Goal: Task Accomplishment & Management: Manage account settings

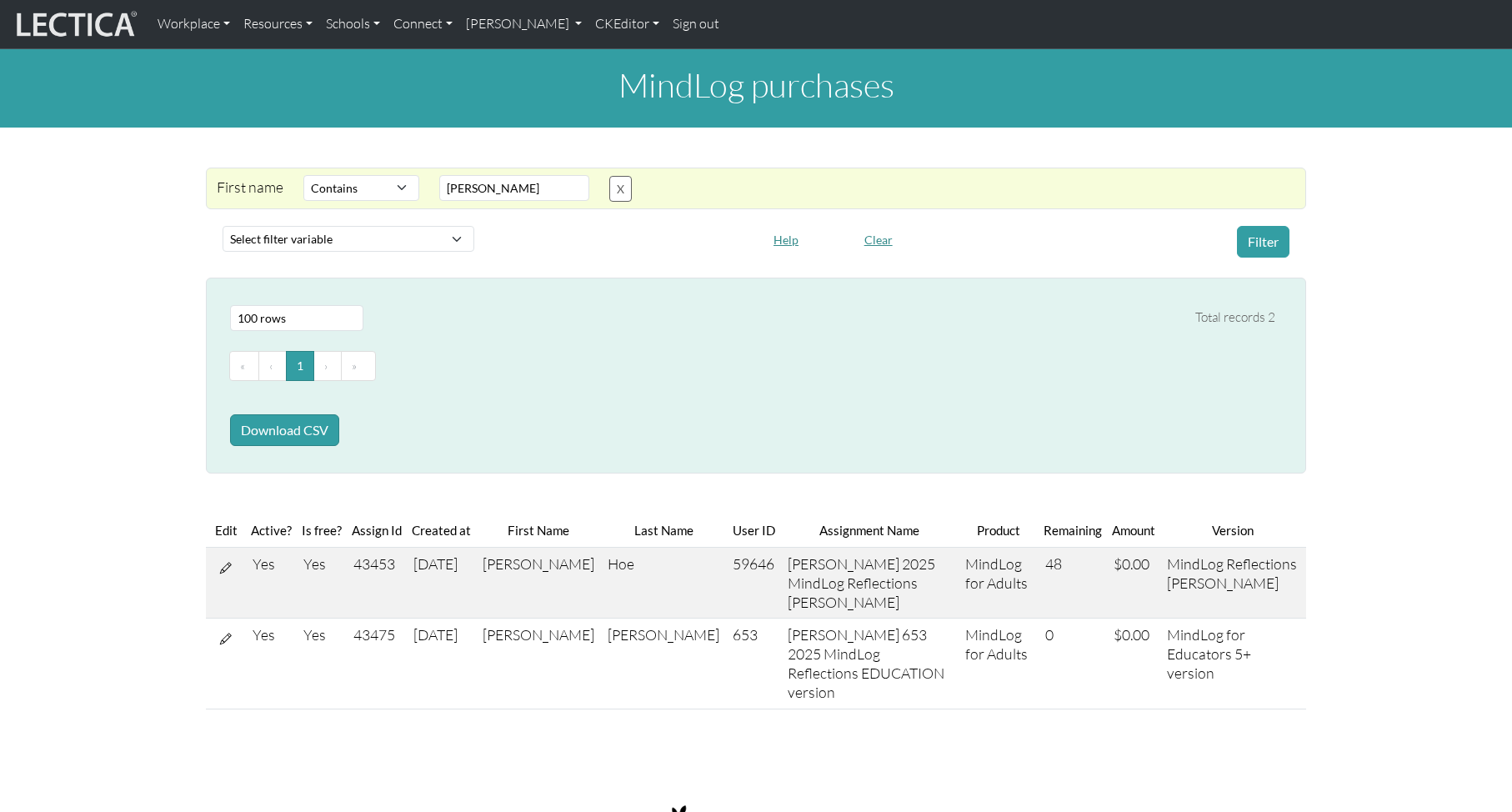
select select "icontains"
select select "100"
click at [588, 23] on link "CKEditor" at bounding box center [626, 24] width 77 height 35
click at [486, 24] on link "[PERSON_NAME]" at bounding box center [524, 24] width 130 height 35
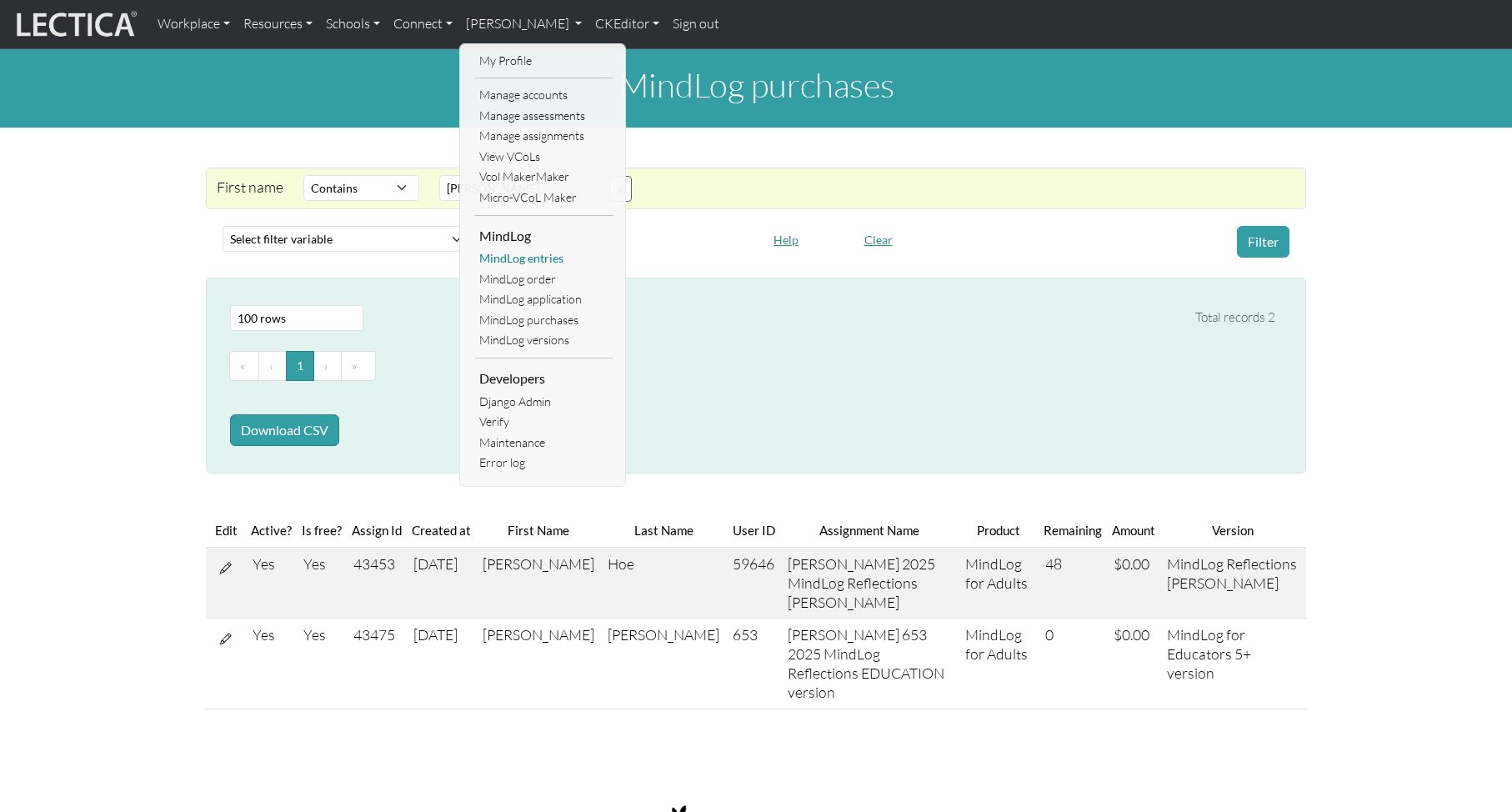
click at [533, 259] on link "MindLog entries" at bounding box center [543, 259] width 138 height 21
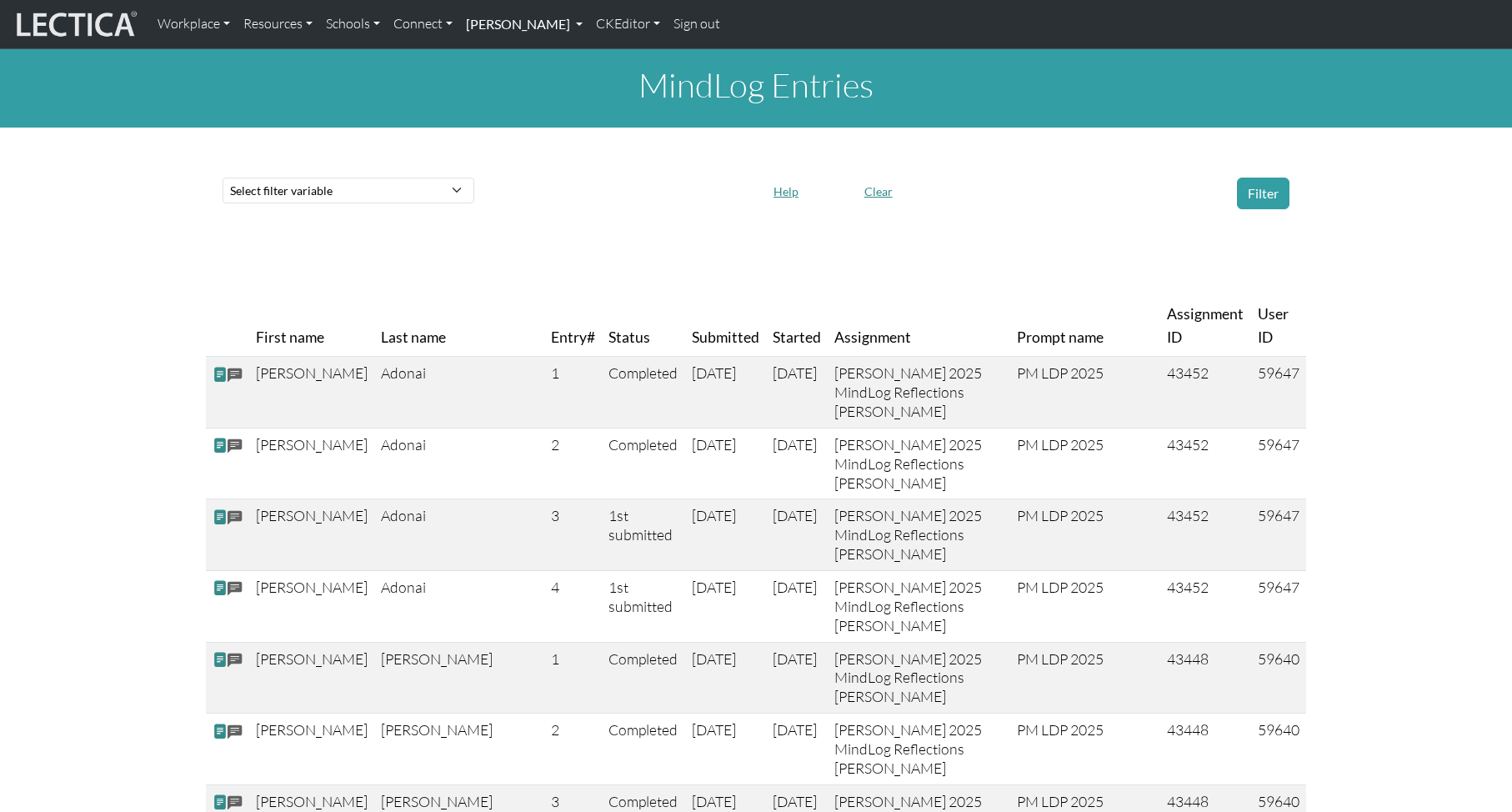
click at [504, 23] on link "[PERSON_NAME]" at bounding box center [524, 24] width 130 height 35
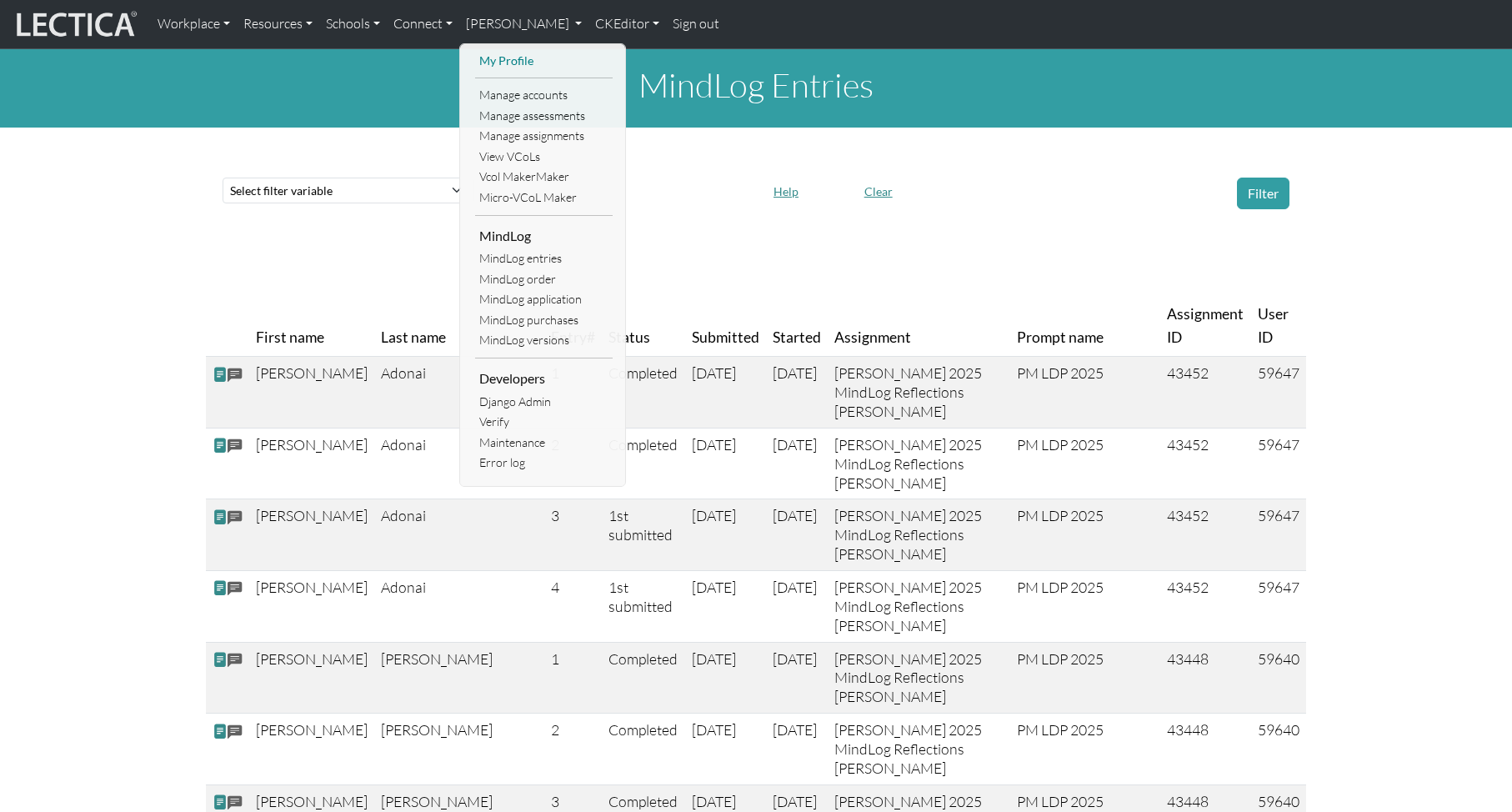
click at [513, 57] on link "My Profile" at bounding box center [543, 62] width 138 height 21
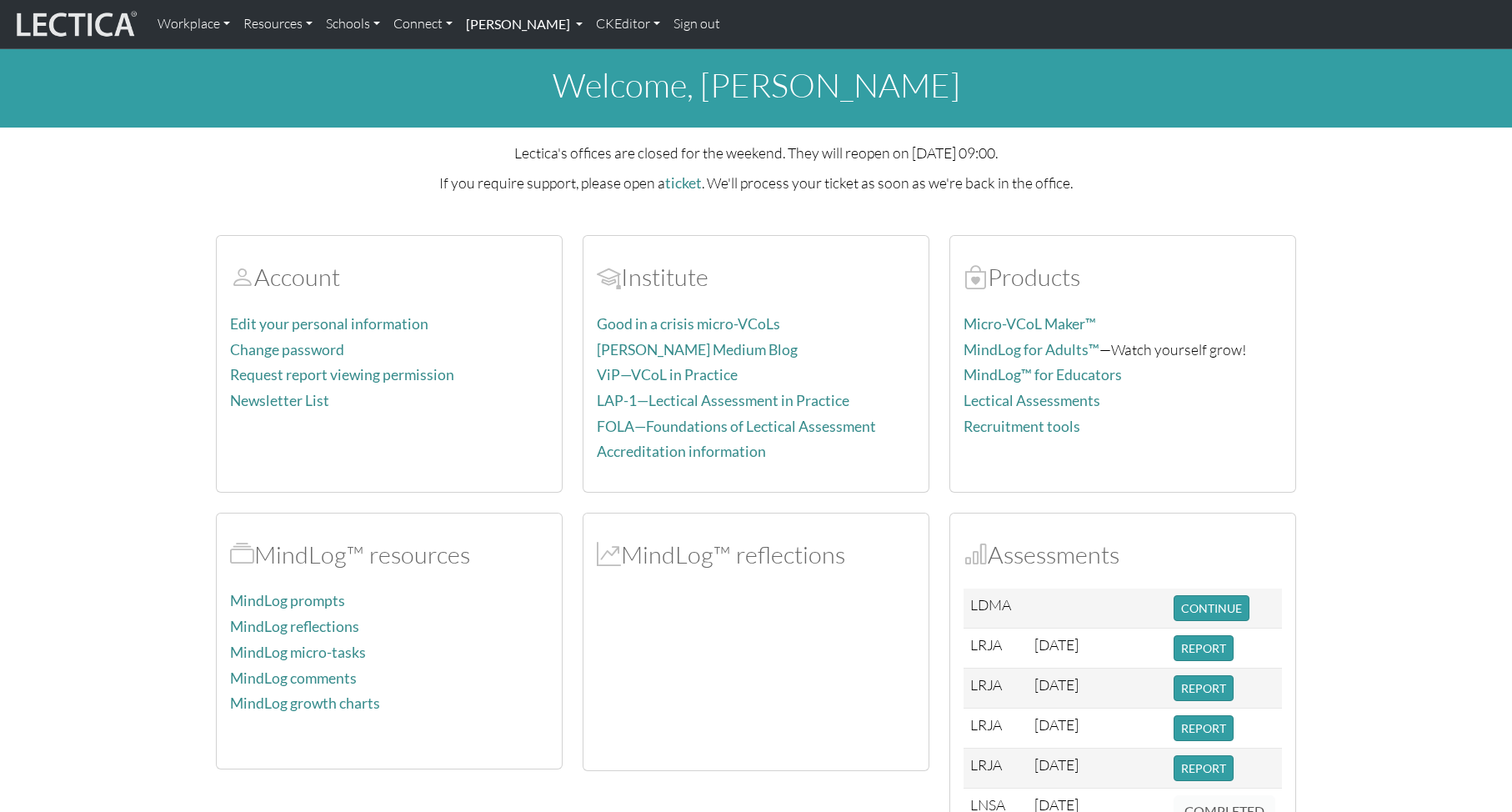
click at [511, 23] on link "[PERSON_NAME]" at bounding box center [524, 24] width 130 height 35
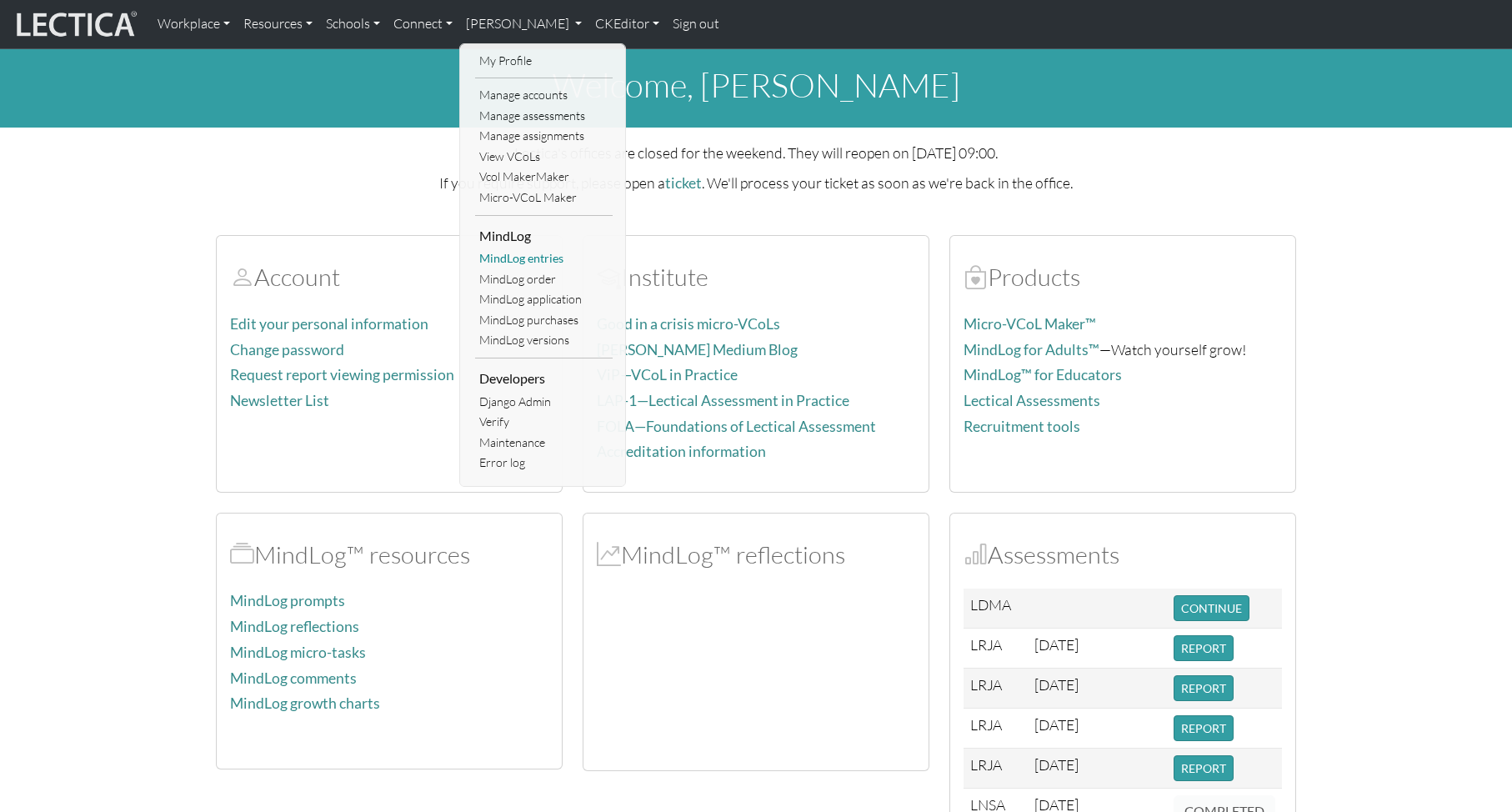
click at [536, 257] on link "MindLog entries" at bounding box center [543, 259] width 138 height 21
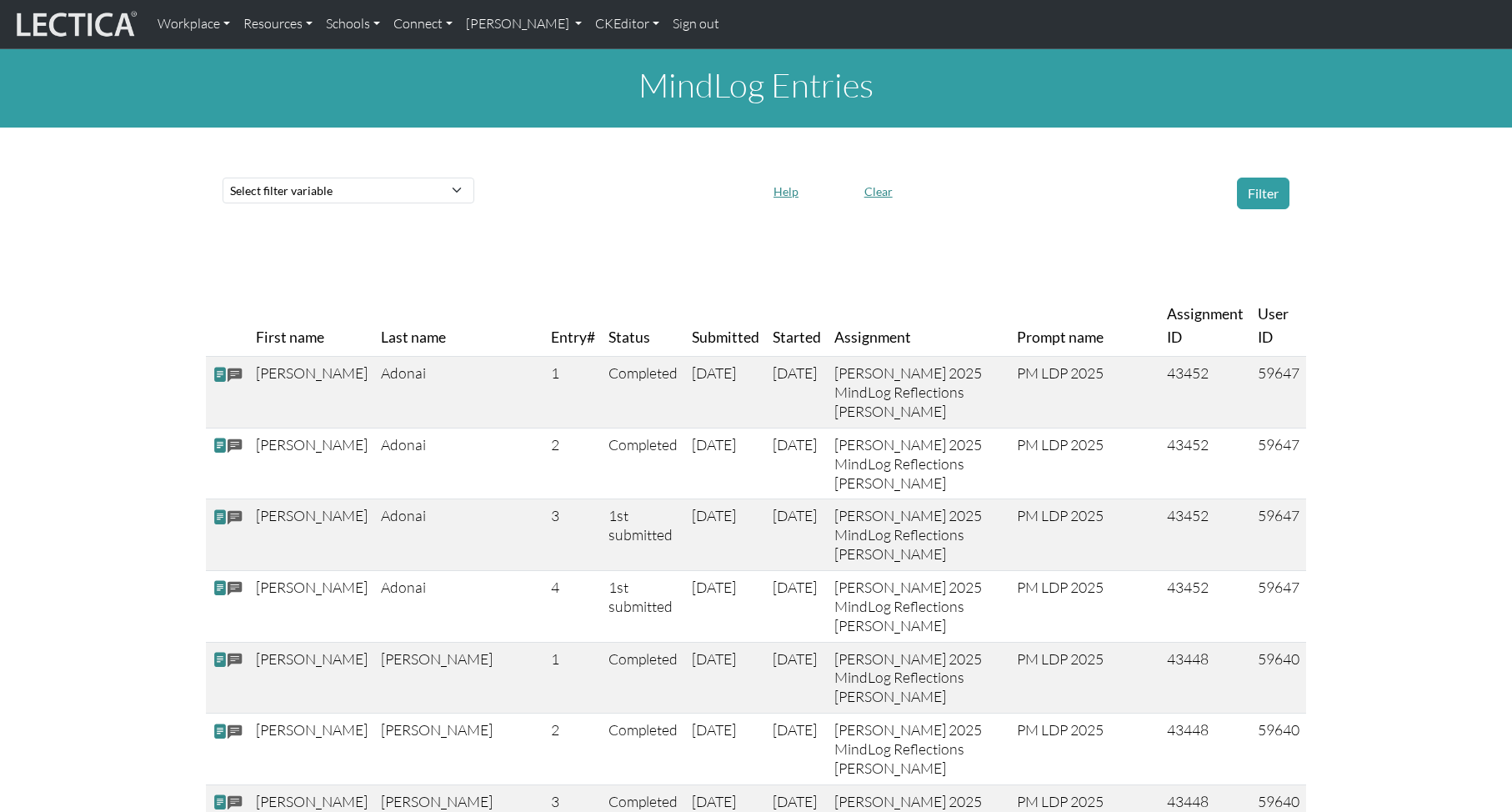
click at [374, 338] on th "Last name" at bounding box center [459, 326] width 170 height 61
click at [1178, 373] on td "43452" at bounding box center [1205, 393] width 91 height 72
copy td "43452"
drag, startPoint x: 1256, startPoint y: 372, endPoint x: 1298, endPoint y: 373, distance: 42.0
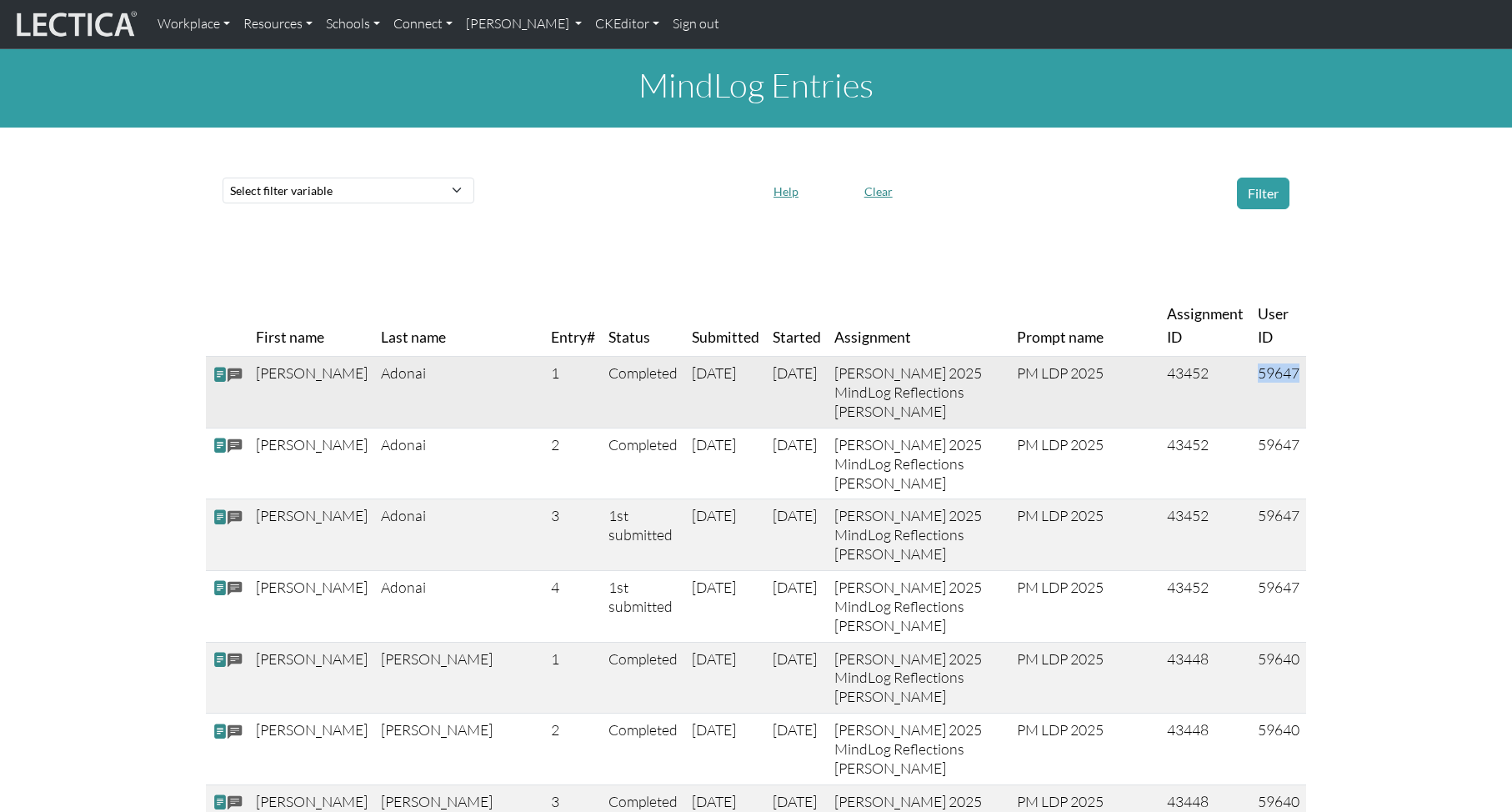
click at [1298, 373] on td "59647" at bounding box center [1278, 393] width 55 height 72
copy td "59647"
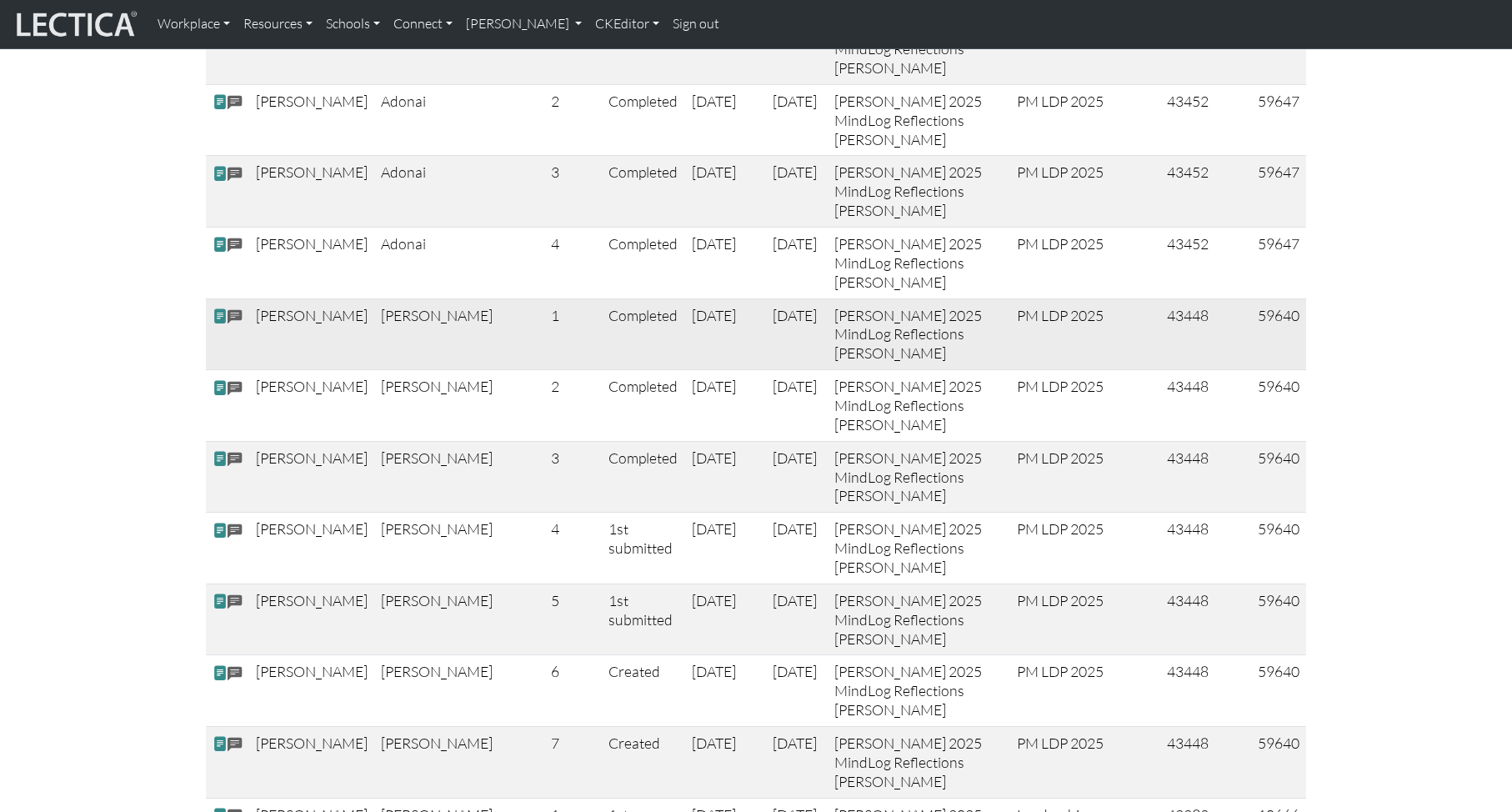
scroll to position [350, 0]
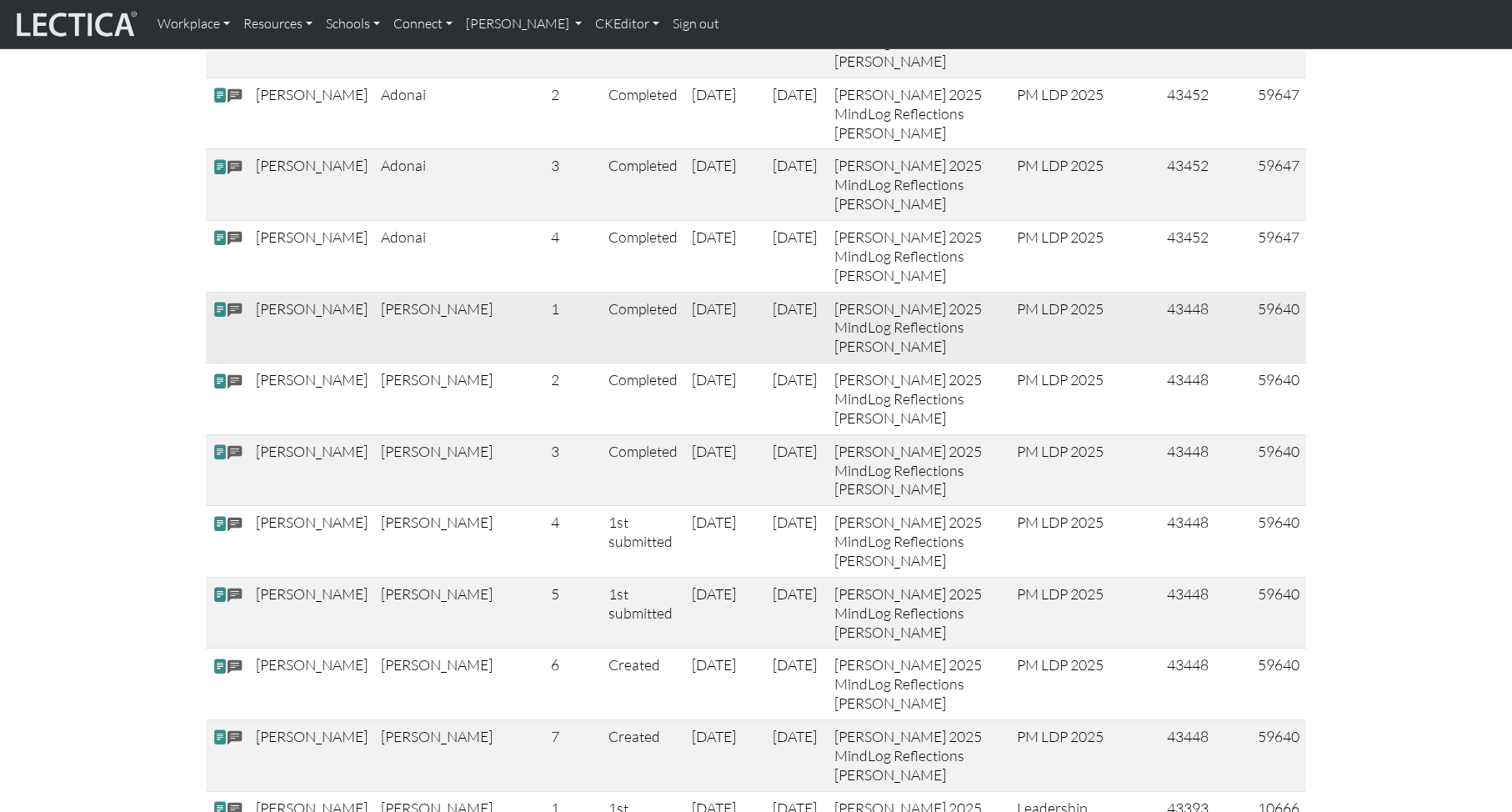
click at [1273, 310] on td "59640" at bounding box center [1278, 328] width 55 height 72
drag, startPoint x: 1257, startPoint y: 306, endPoint x: 1299, endPoint y: 310, distance: 42.2
click at [1299, 310] on td "59640" at bounding box center [1278, 328] width 55 height 72
copy td "59640"
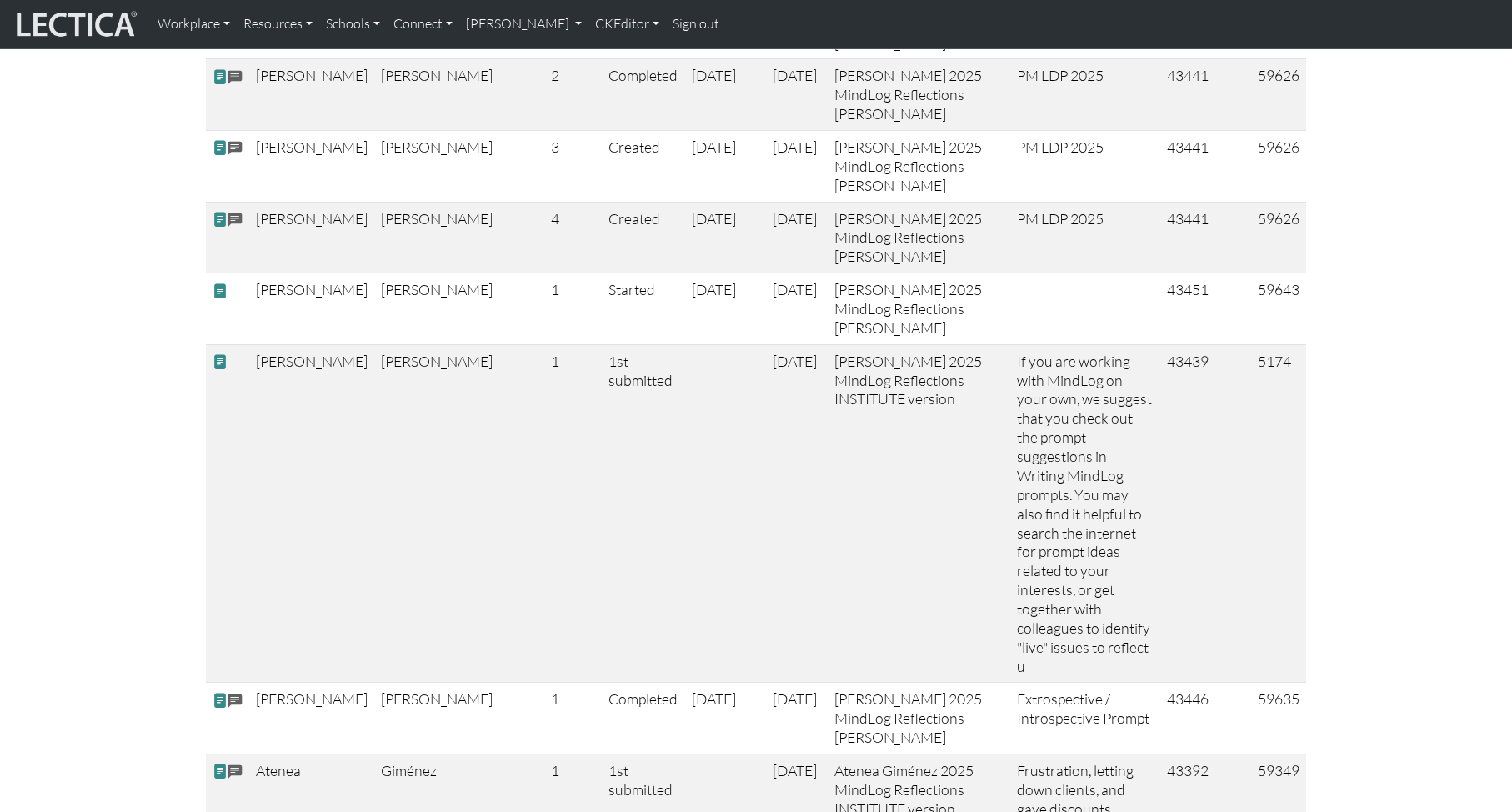
scroll to position [2455, 0]
drag, startPoint x: 1257, startPoint y: 438, endPoint x: 1298, endPoint y: 439, distance: 41.0
click at [1298, 132] on td "59626" at bounding box center [1278, 95] width 55 height 72
copy td "59626"
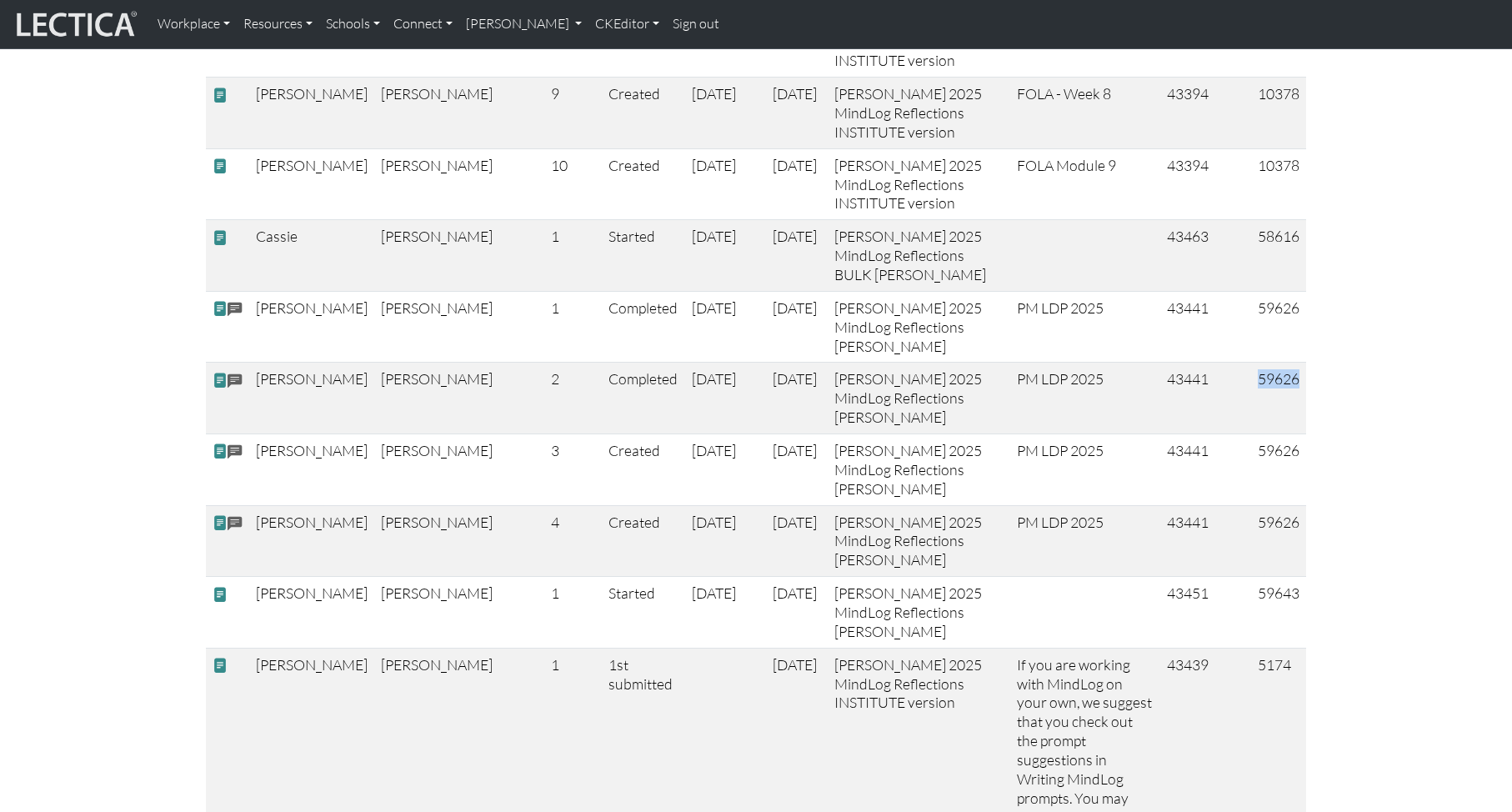
scroll to position [2157, 0]
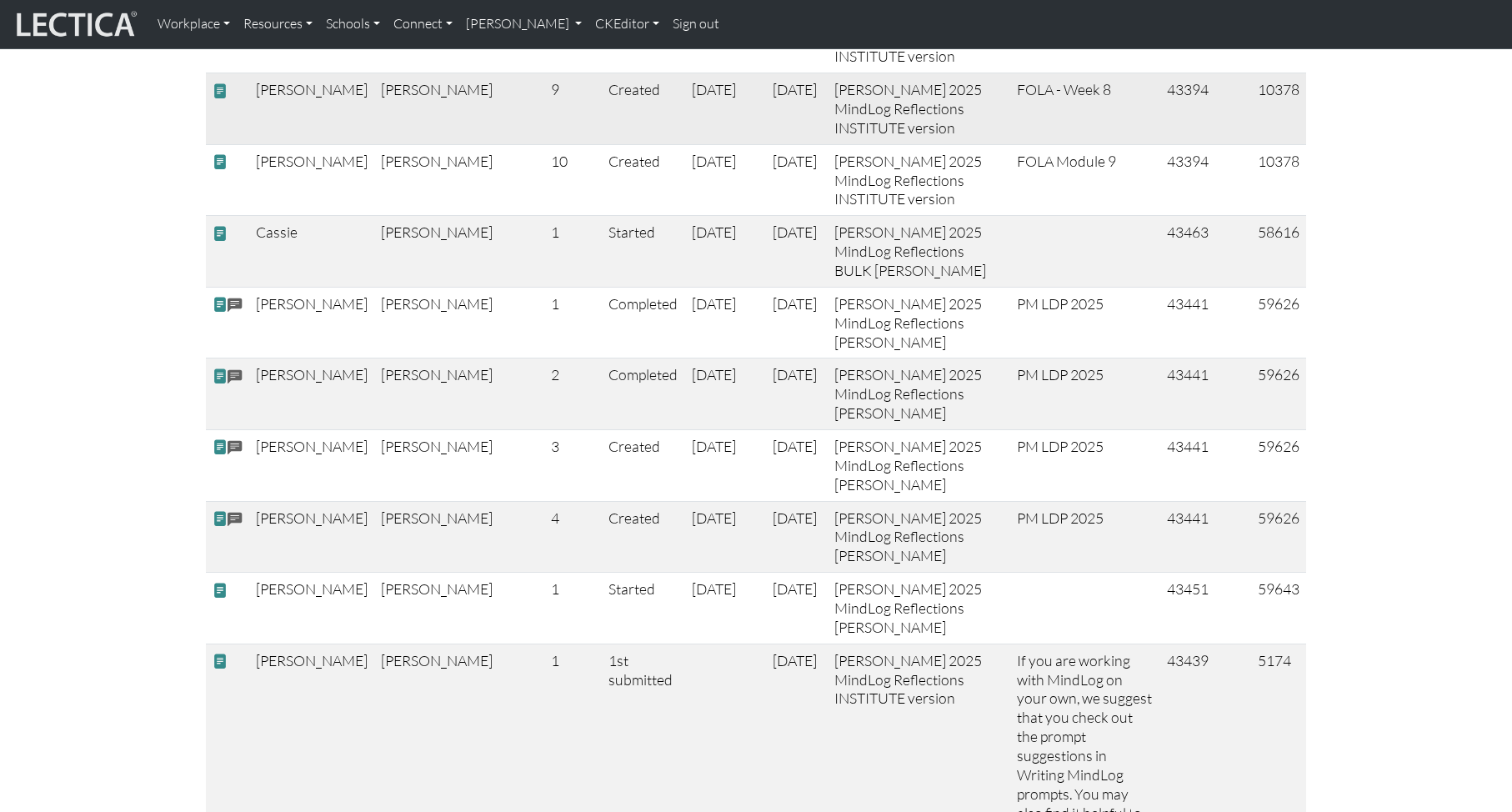
click at [1186, 145] on td "43394" at bounding box center [1205, 109] width 91 height 72
click at [1189, 145] on td "43394" at bounding box center [1205, 109] width 91 height 72
click at [1270, 145] on td "10378" at bounding box center [1278, 109] width 55 height 72
click at [1281, 145] on td "10378" at bounding box center [1278, 109] width 55 height 72
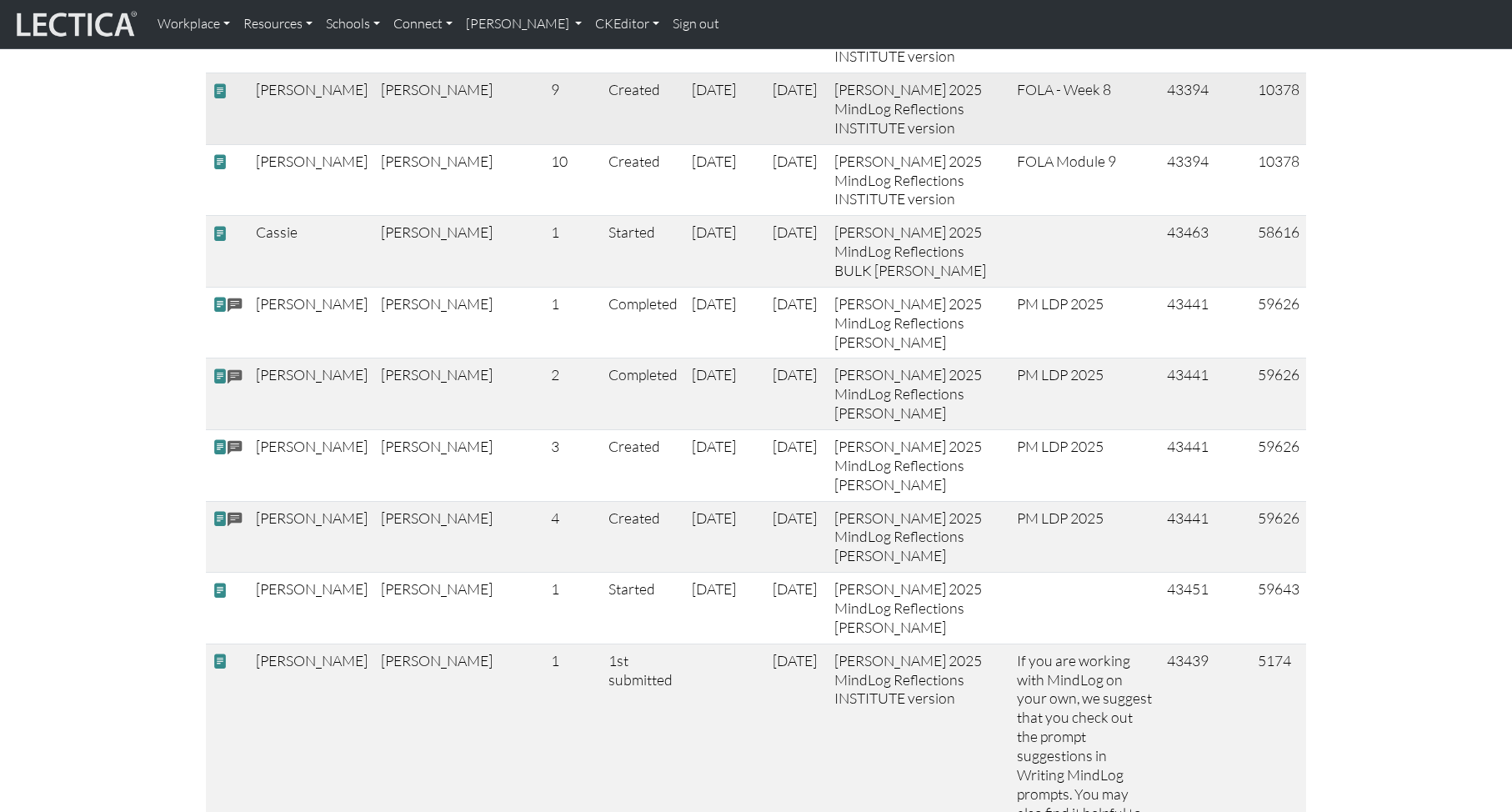
click at [1280, 145] on td "10378" at bounding box center [1278, 109] width 55 height 72
click at [1263, 145] on td "10378" at bounding box center [1278, 109] width 55 height 72
copy td "10378"
click at [1275, 145] on td "10378" at bounding box center [1278, 109] width 55 height 72
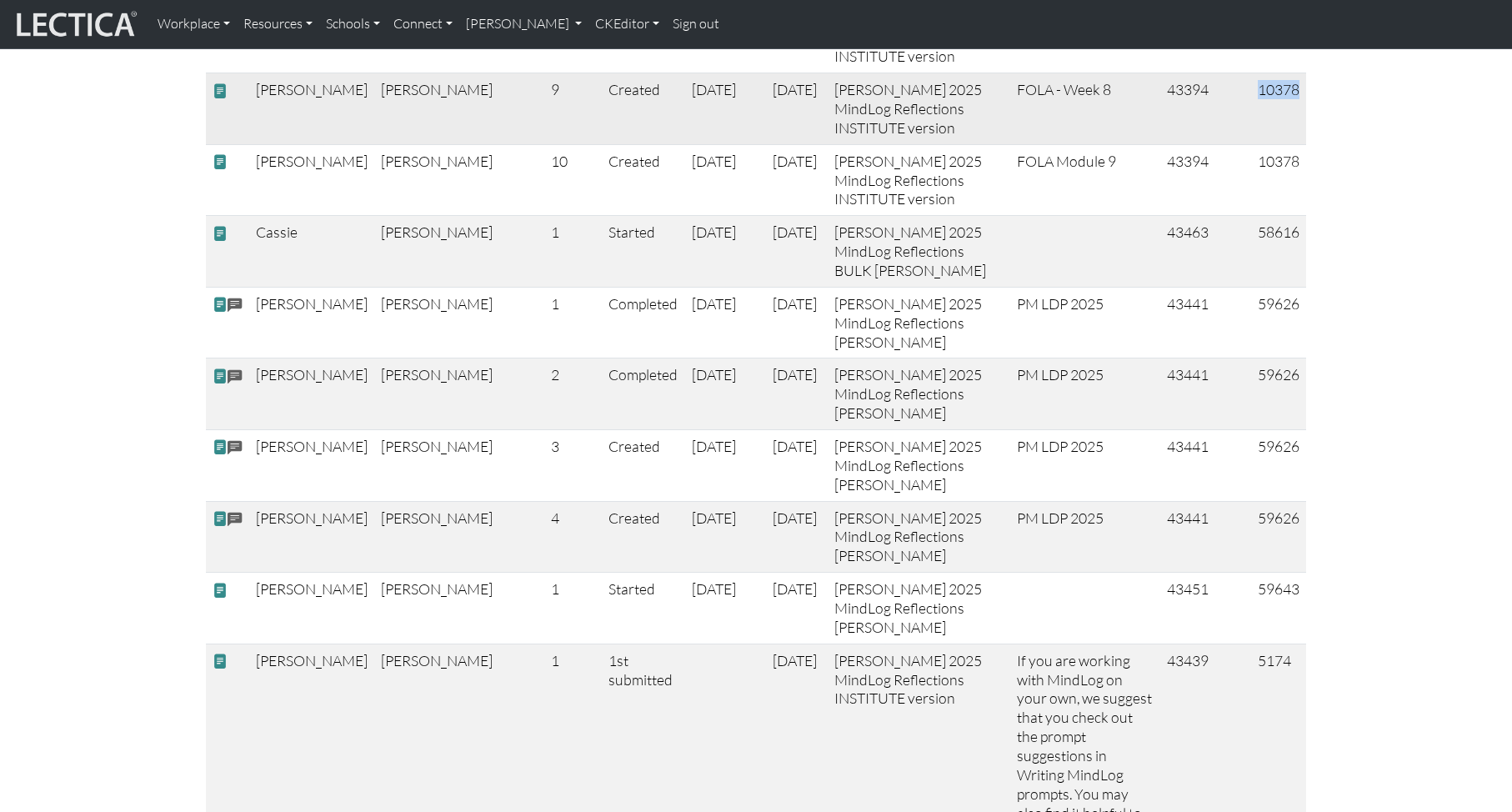
click at [1275, 145] on td "10378" at bounding box center [1278, 109] width 55 height 72
click at [1182, 145] on td "43394" at bounding box center [1205, 109] width 91 height 72
copy td "43394"
click at [1275, 145] on td "10378" at bounding box center [1278, 109] width 55 height 72
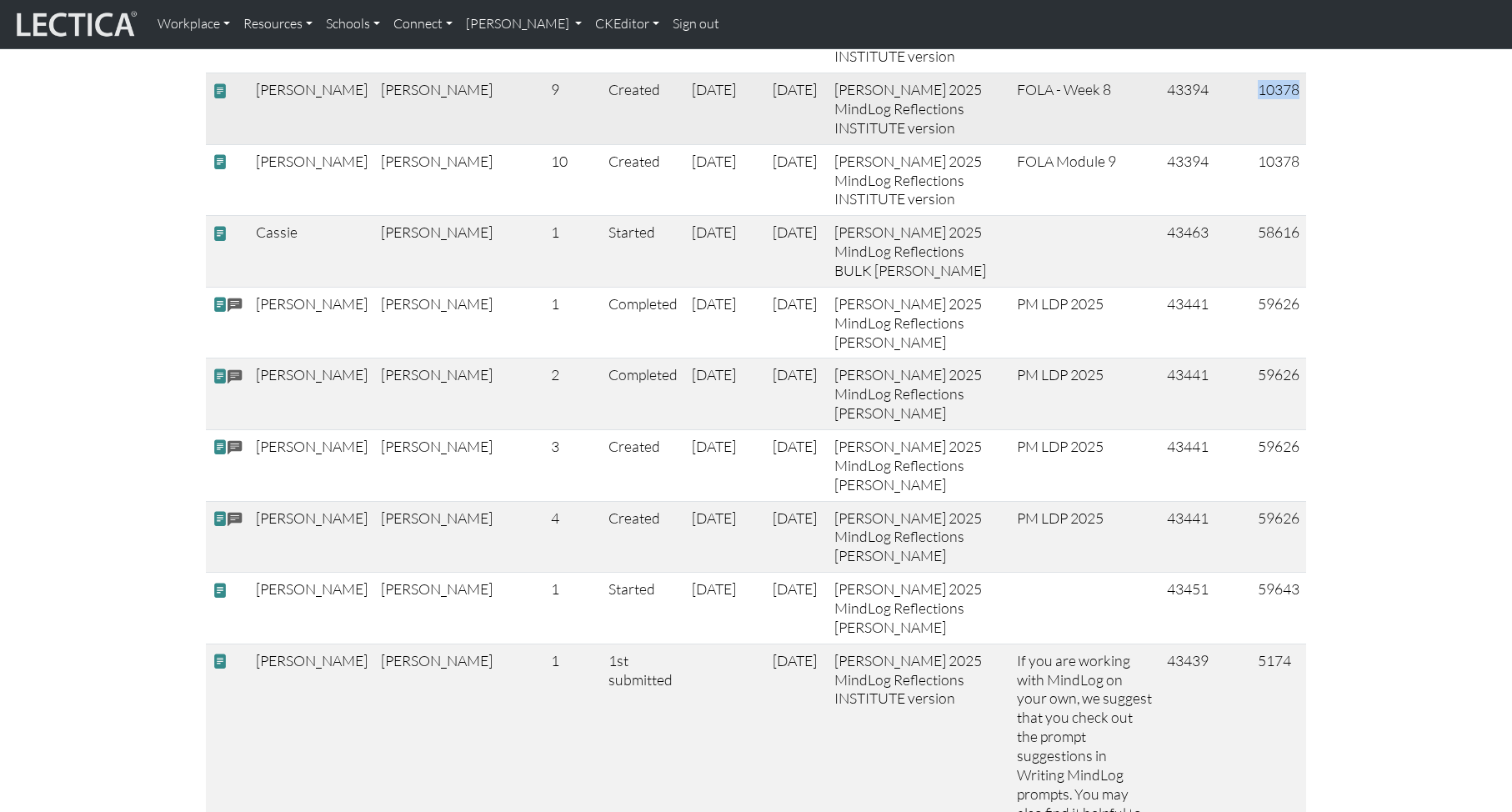
click at [1275, 145] on td "10378" at bounding box center [1278, 109] width 55 height 72
copy td "10378"
drag, startPoint x: 592, startPoint y: 393, endPoint x: 609, endPoint y: 419, distance: 31.1
click at [685, 145] on td "2025-09-14" at bounding box center [725, 109] width 81 height 72
copy td "2025-09-14"
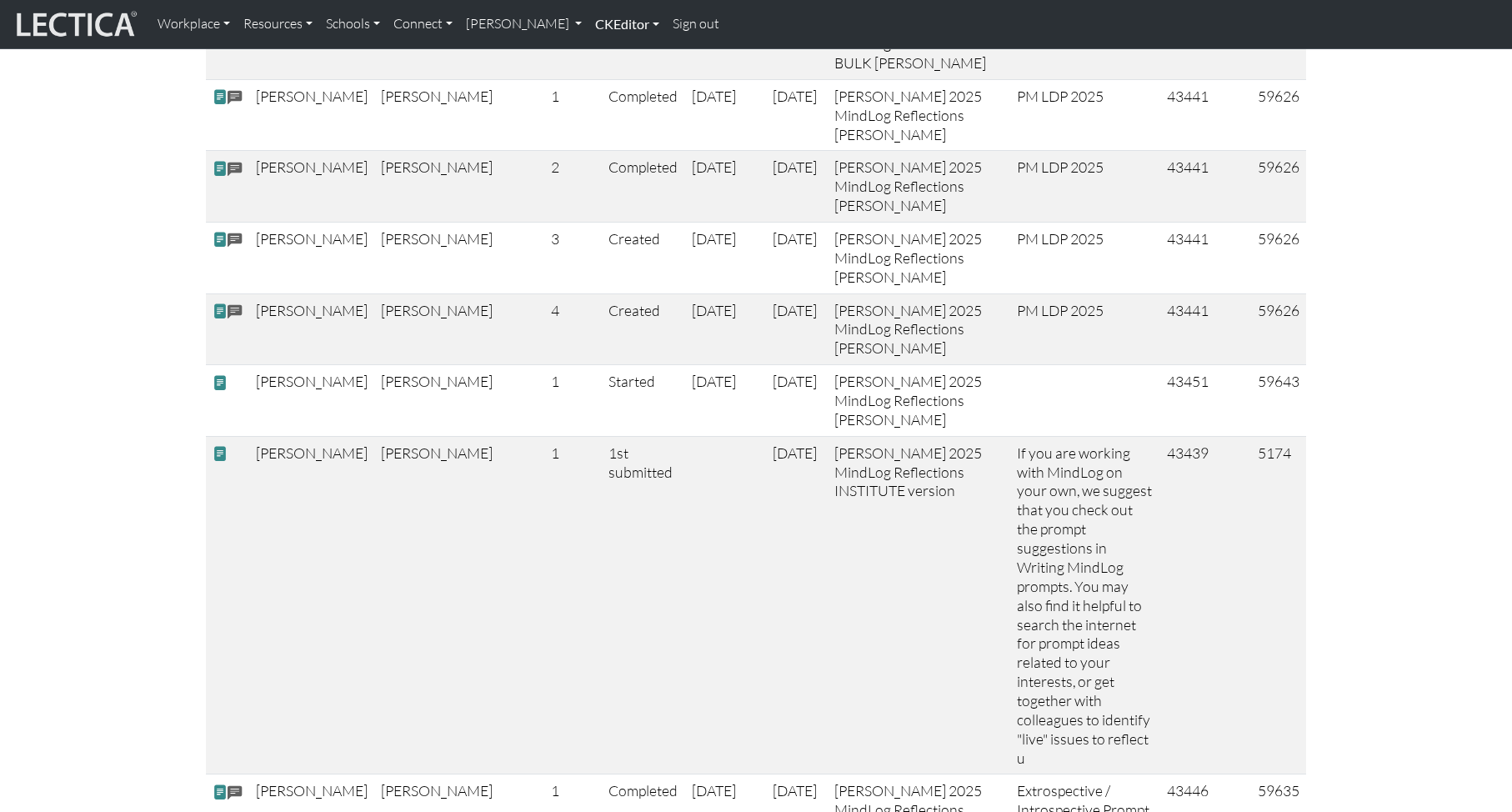
scroll to position [2363, 0]
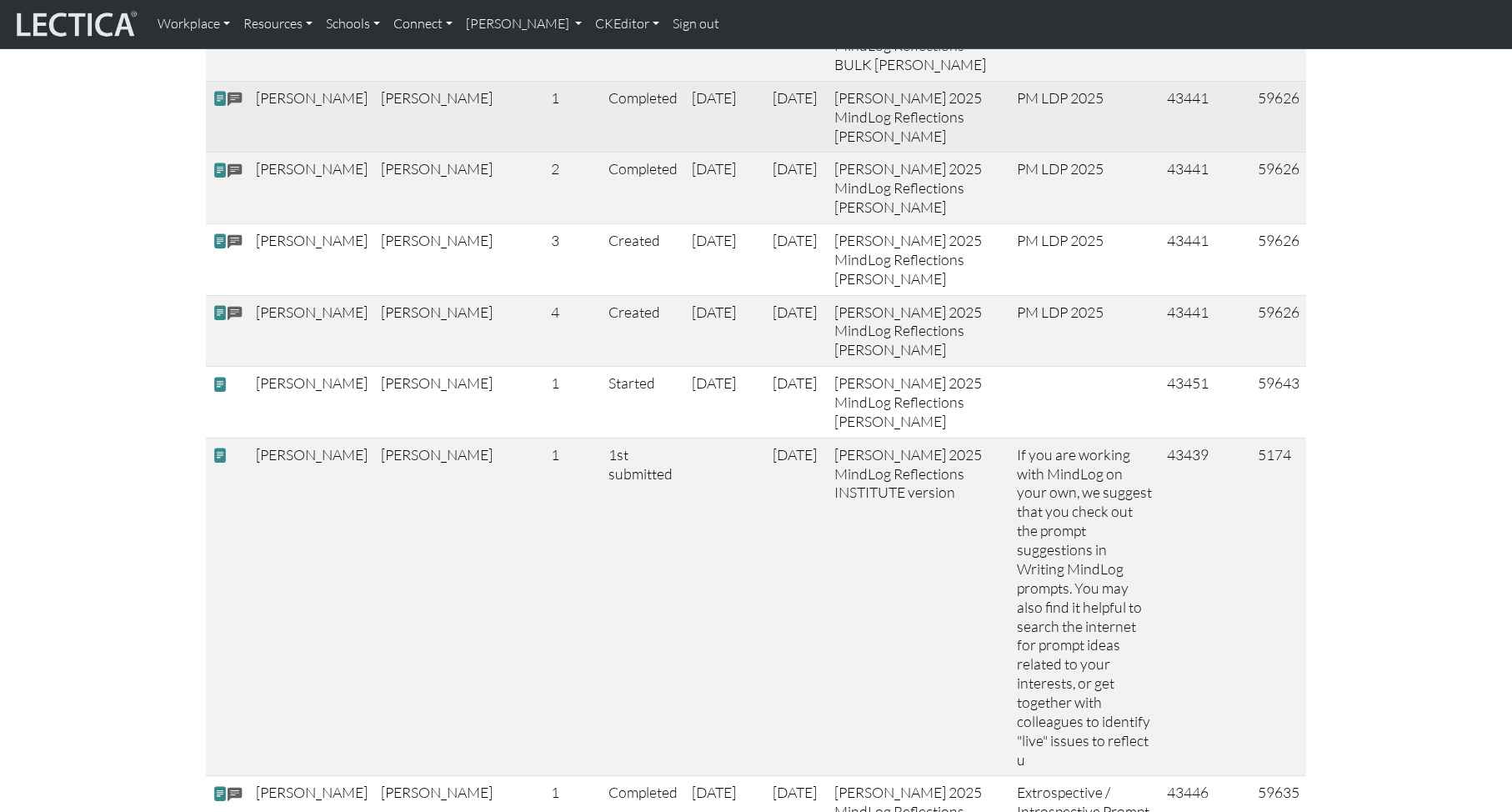
click at [1273, 153] on td "59626" at bounding box center [1278, 116] width 55 height 72
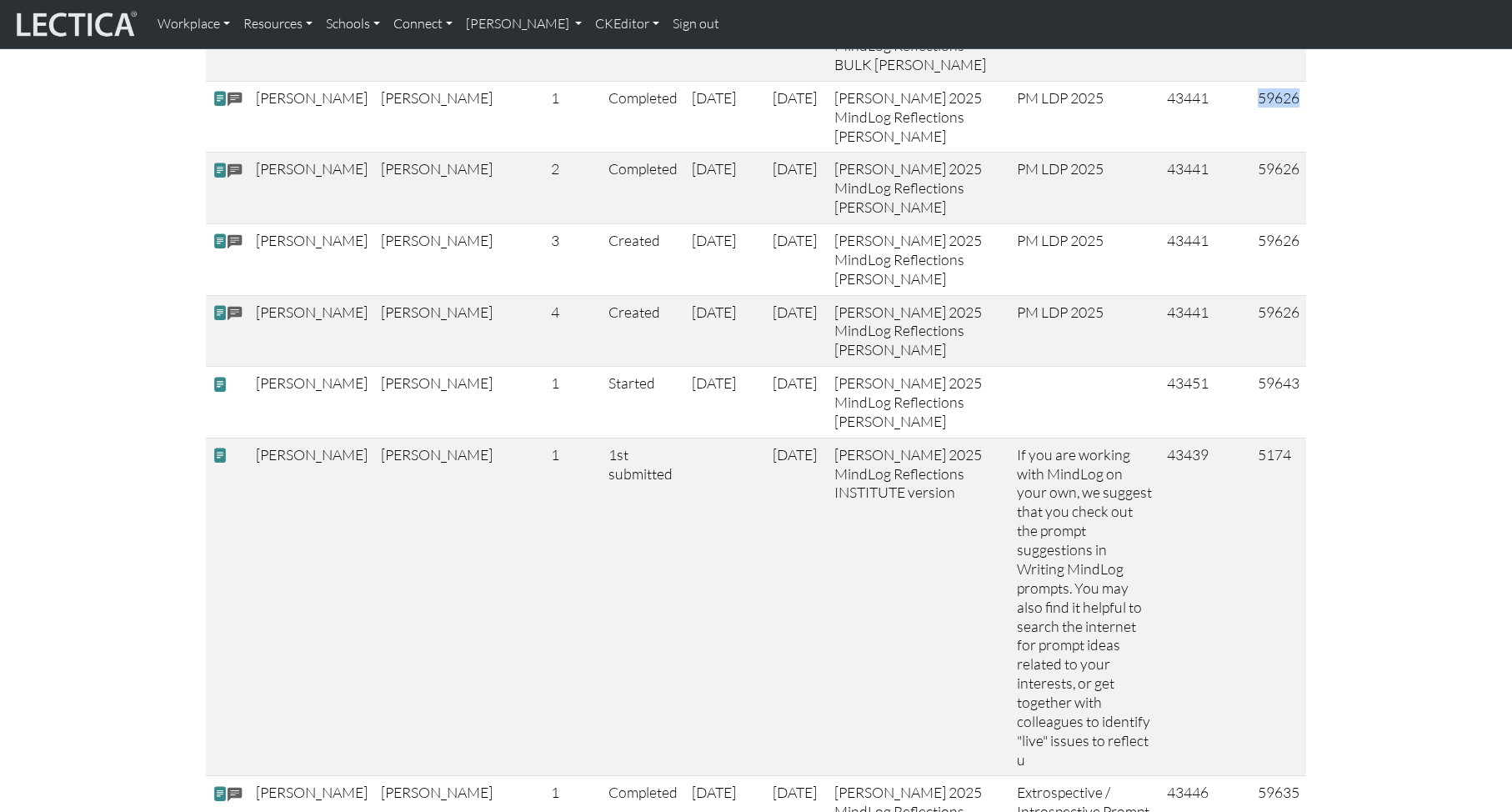
copy td "59626"
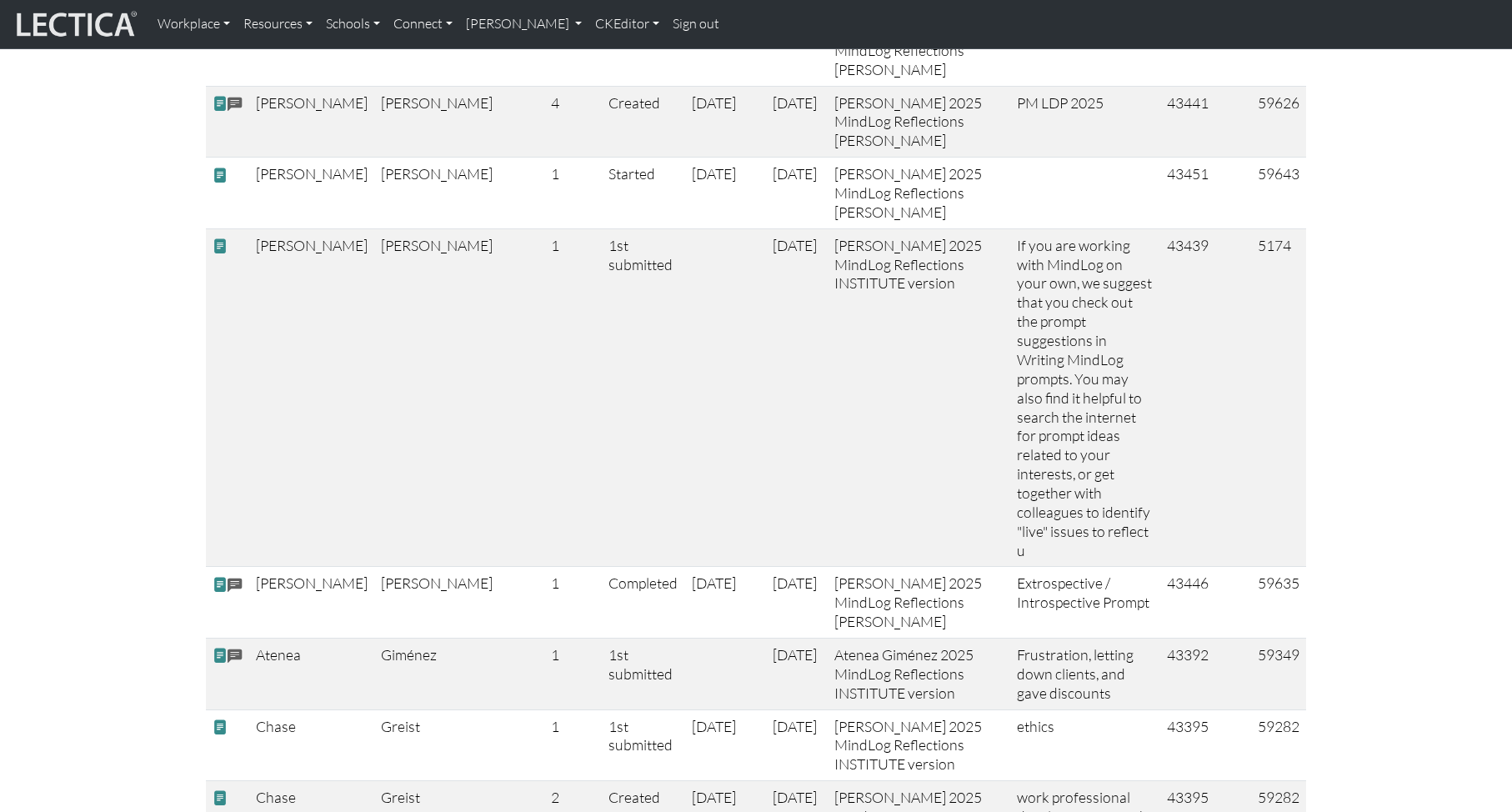
scroll to position [2573, 0]
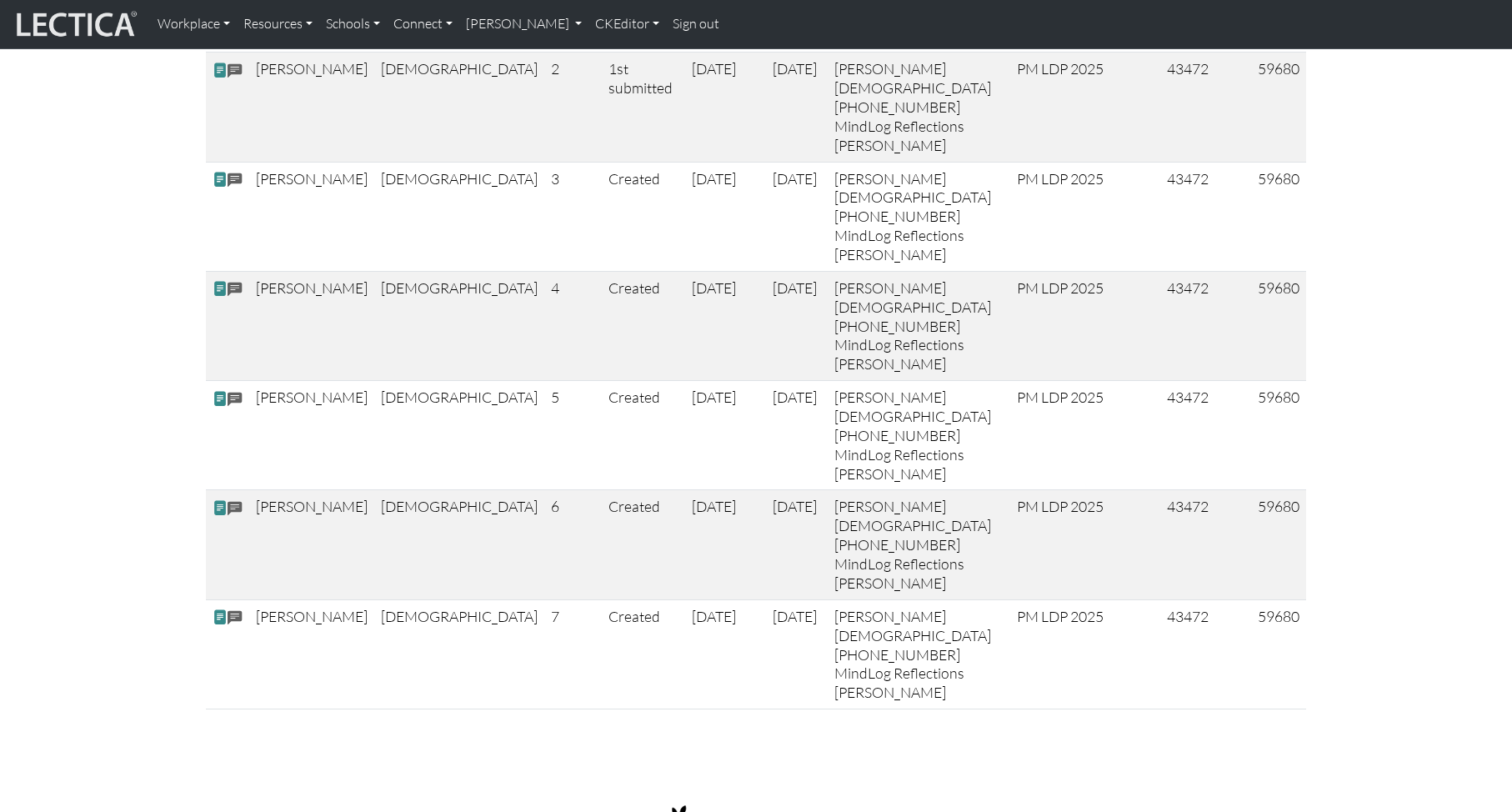
scroll to position [3745, 0]
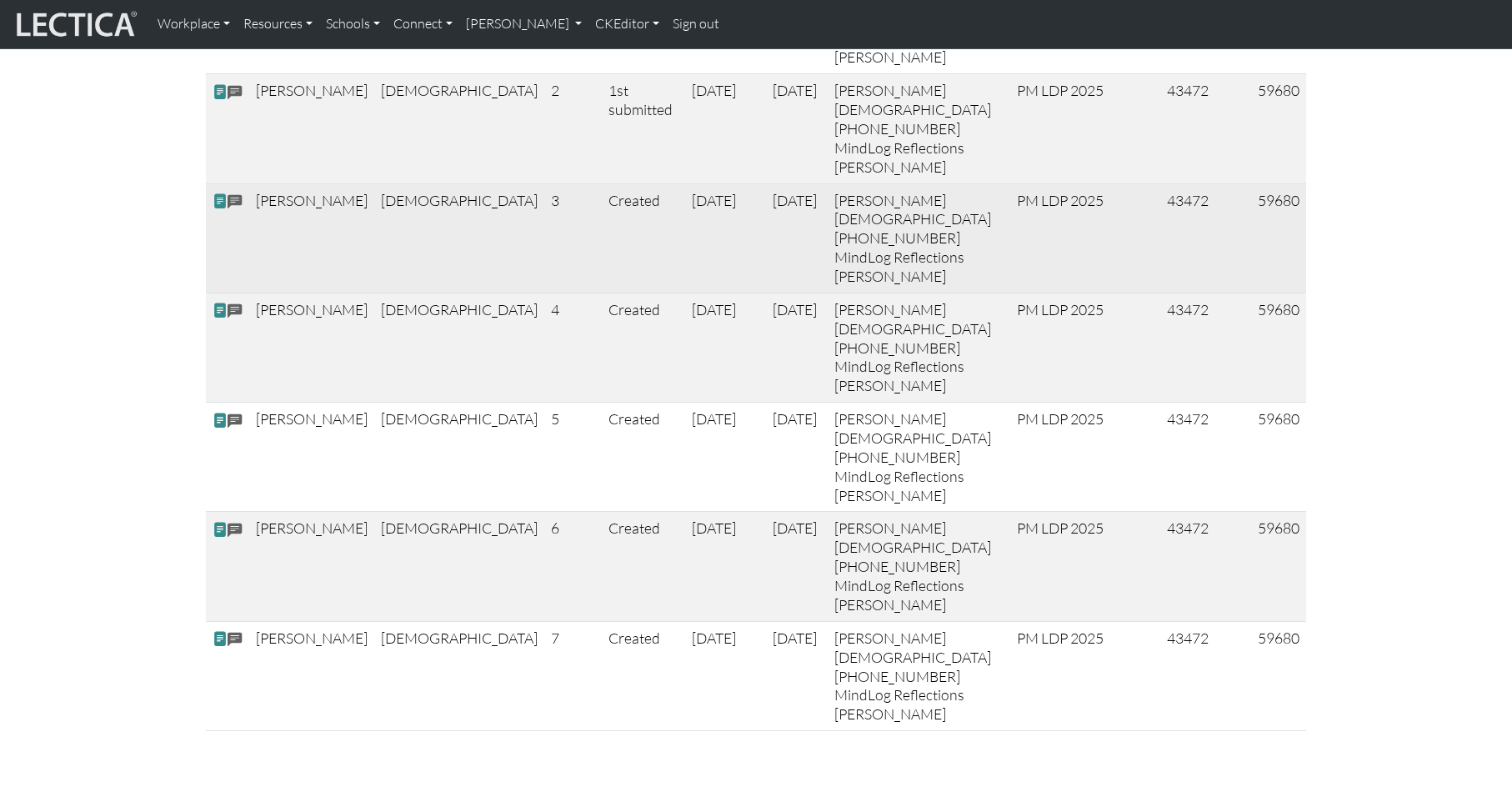
click at [221, 210] on span at bounding box center [219, 201] width 15 height 17
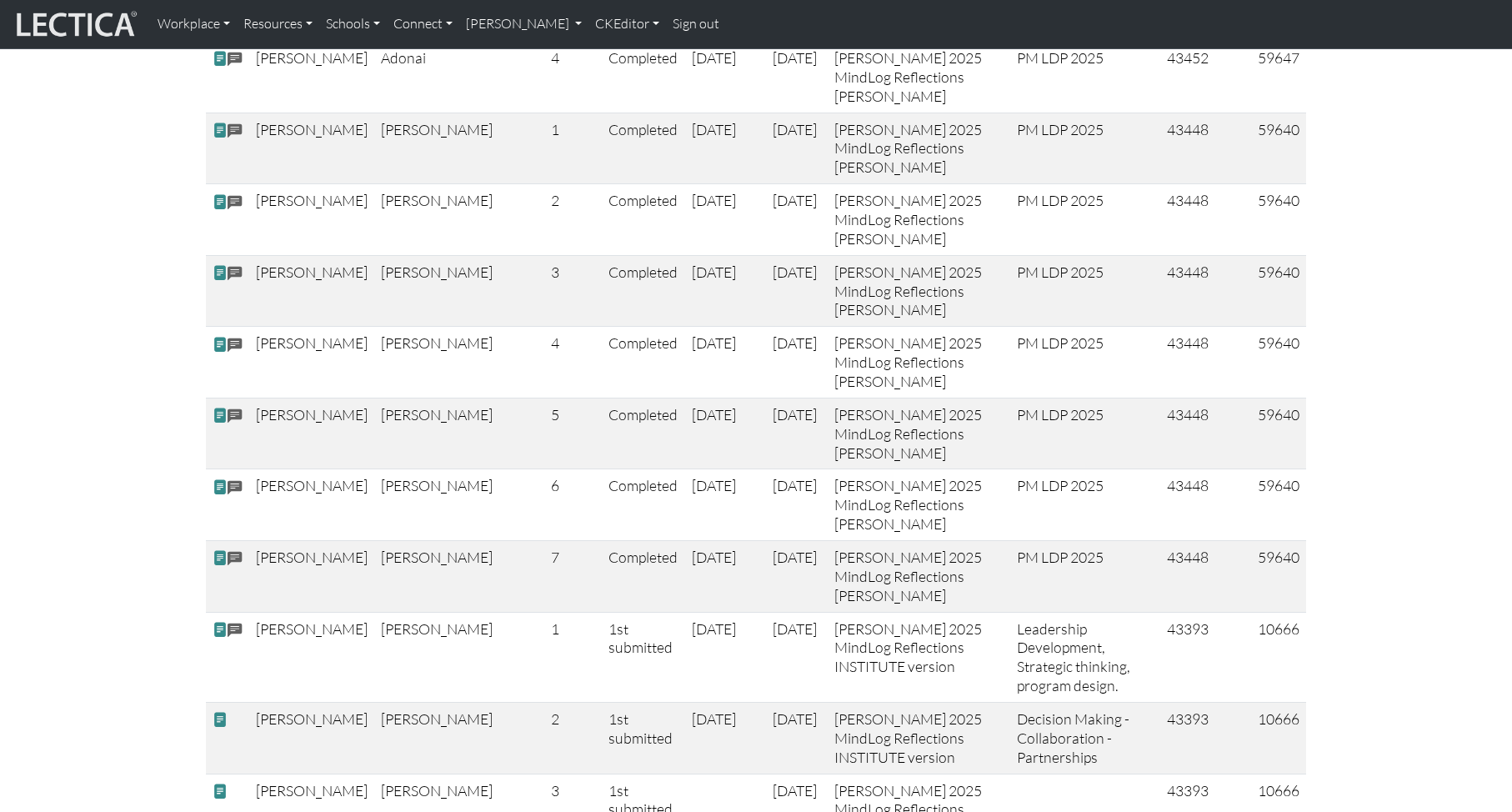
scroll to position [0, 0]
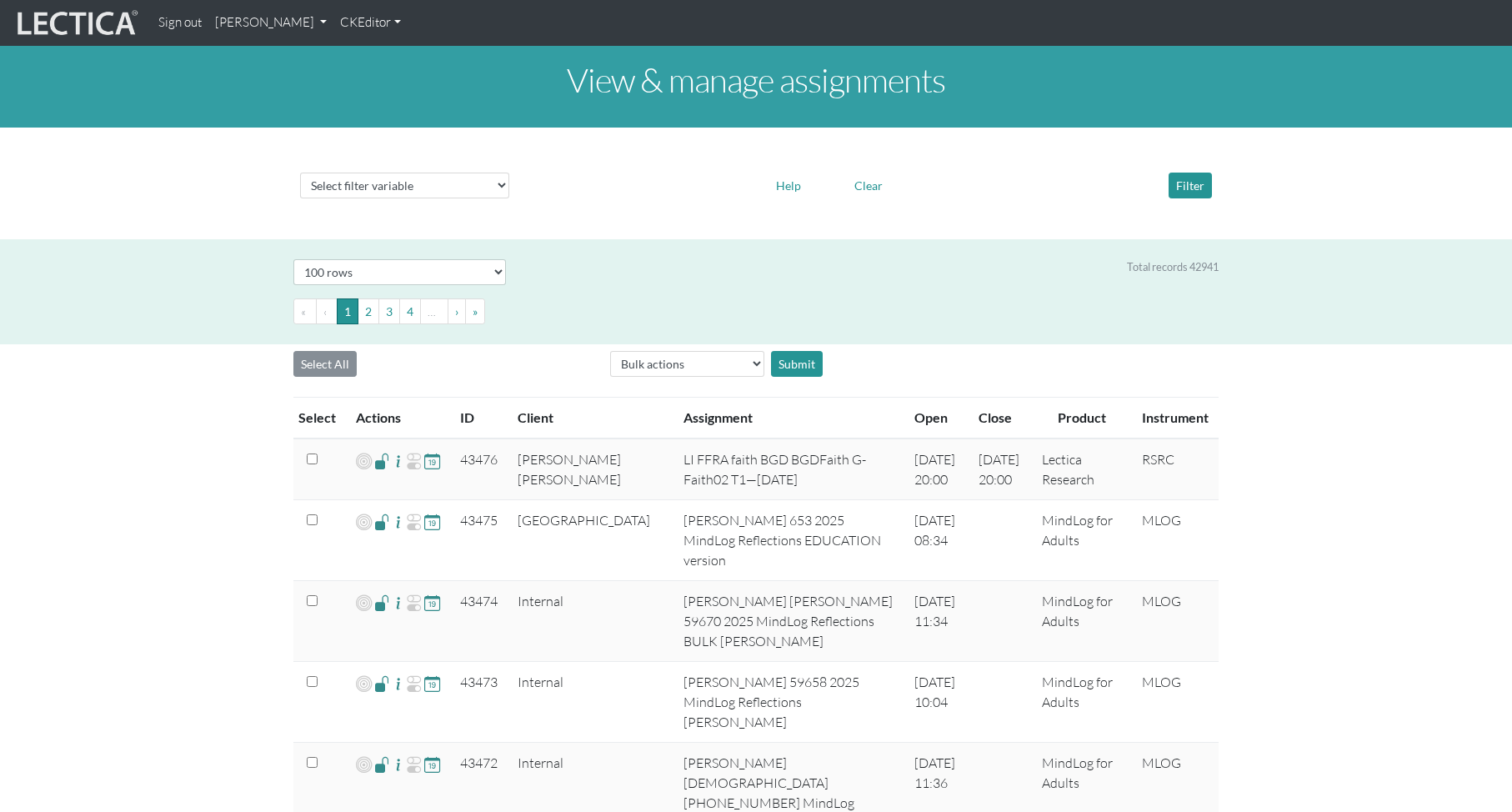
select select "100"
click at [250, 22] on link "[PERSON_NAME]" at bounding box center [270, 23] width 125 height 33
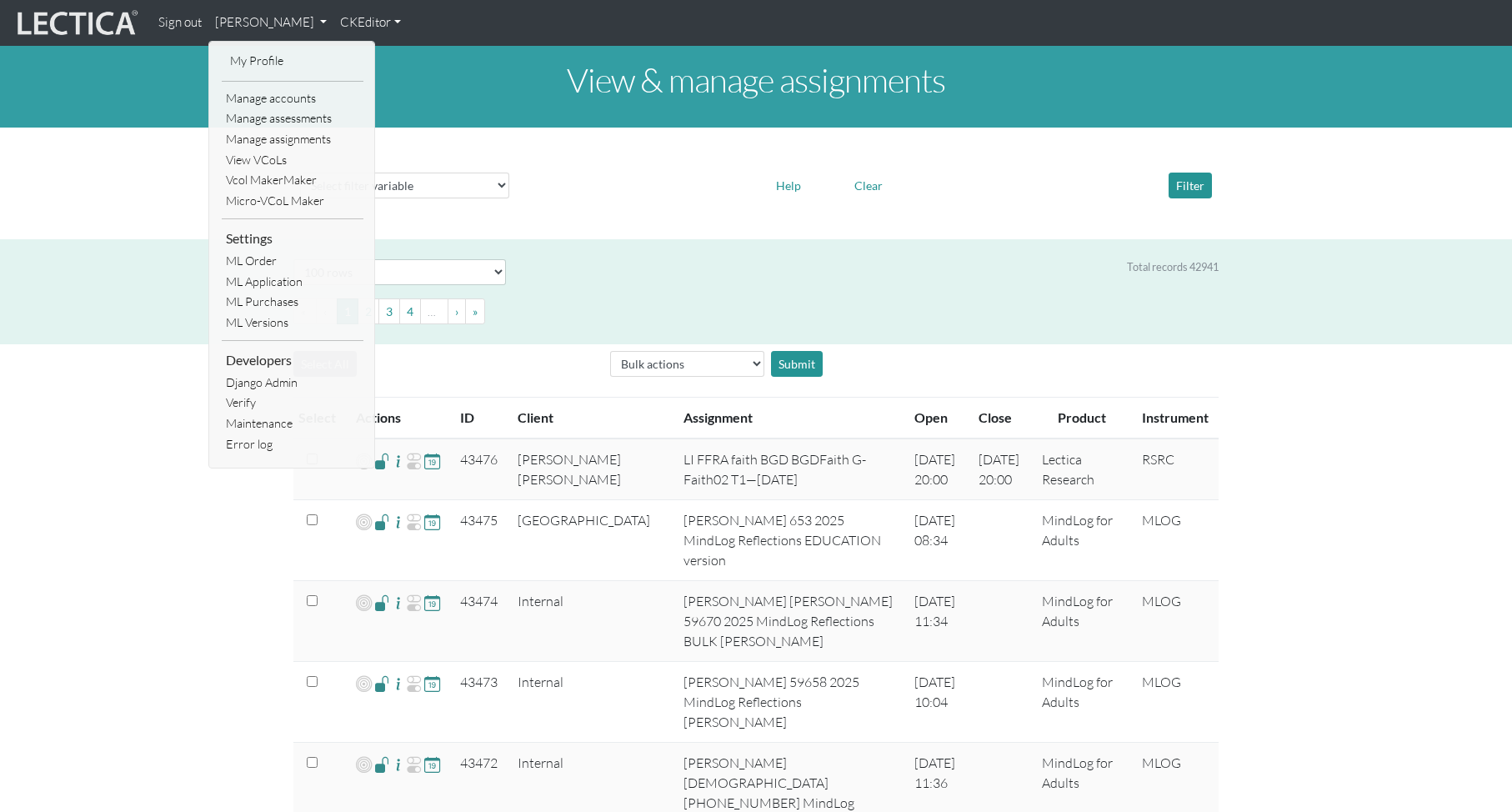
drag, startPoint x: 283, startPoint y: 302, endPoint x: 1348, endPoint y: 8, distance: 1104.8
click at [0, 0] on nav "Sign out Theo Dawson My Profile Manage accounts Manage assessments Manage assig…" at bounding box center [756, 23] width 1512 height 46
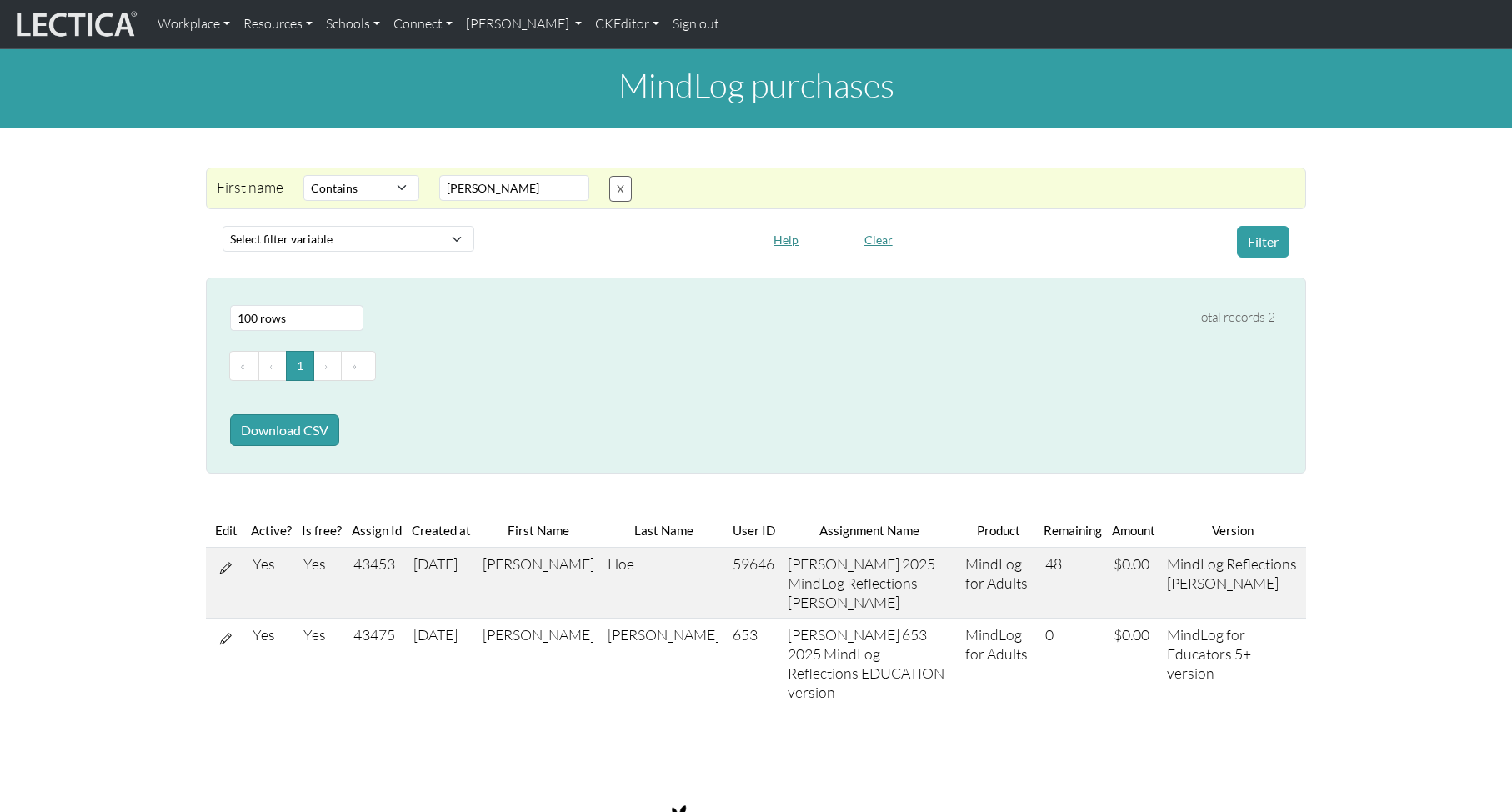
select select "icontains"
select select "100"
click at [227, 563] on icon at bounding box center [225, 567] width 11 height 14
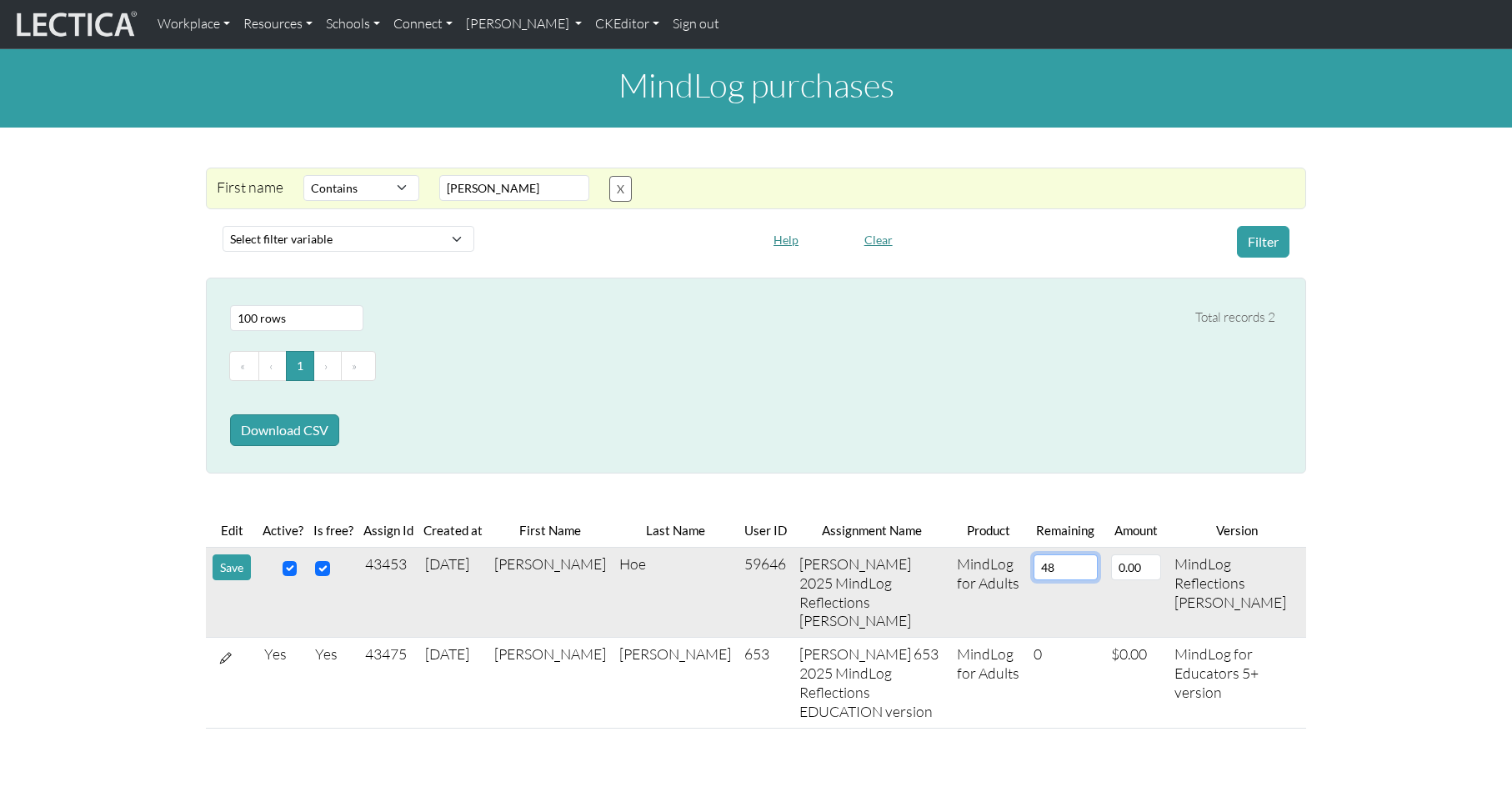
drag, startPoint x: 1038, startPoint y: 569, endPoint x: 1001, endPoint y: 569, distance: 37.0
click at [1034, 569] on input "48" at bounding box center [1066, 568] width 64 height 26
type input "0"
click at [1450, 411] on div "MindLog purchases First name Select filter Contains Equals Does not equal Start…" at bounding box center [756, 395] width 1512 height 692
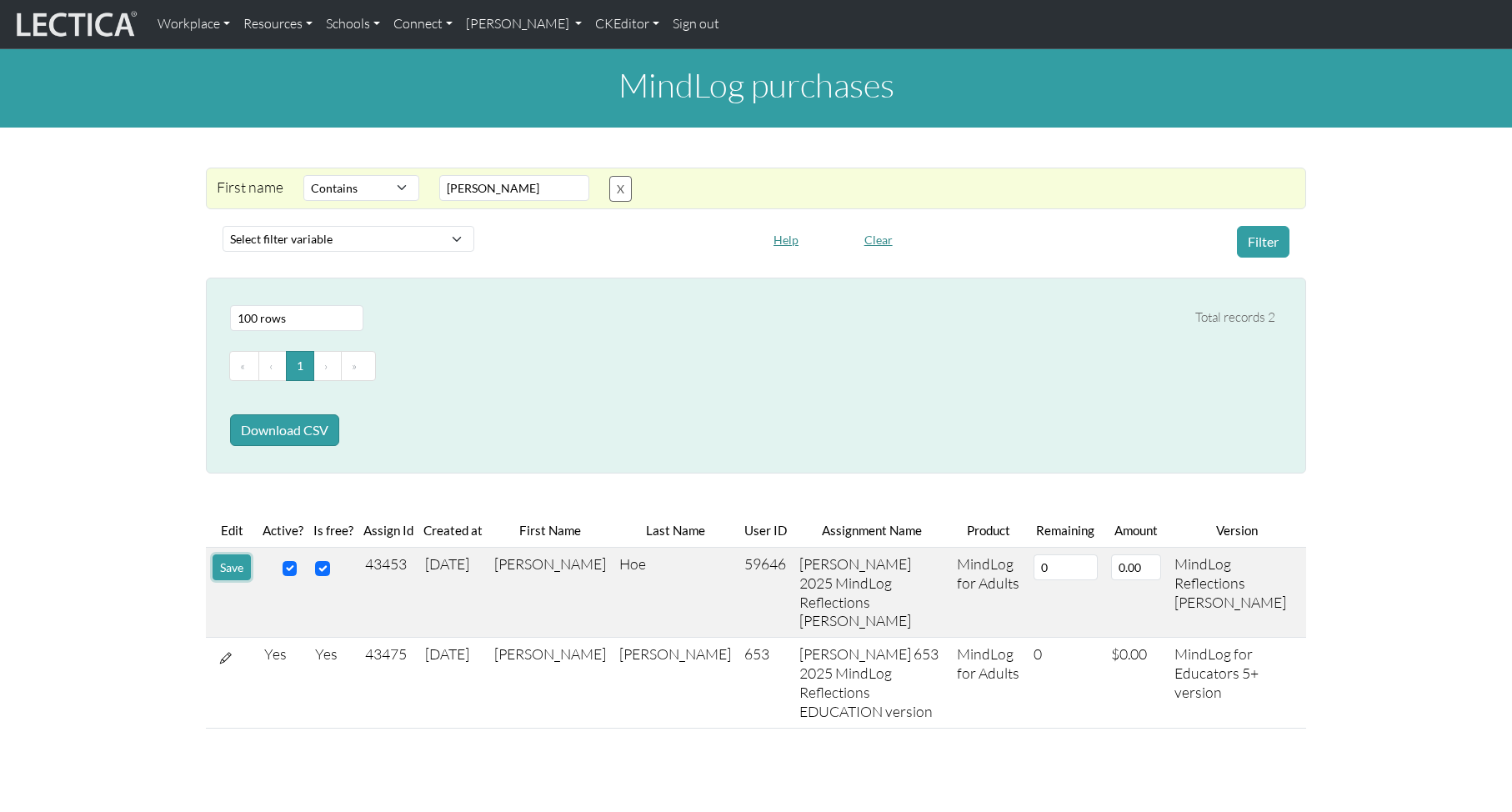
click at [235, 566] on button "Save" at bounding box center [231, 568] width 38 height 26
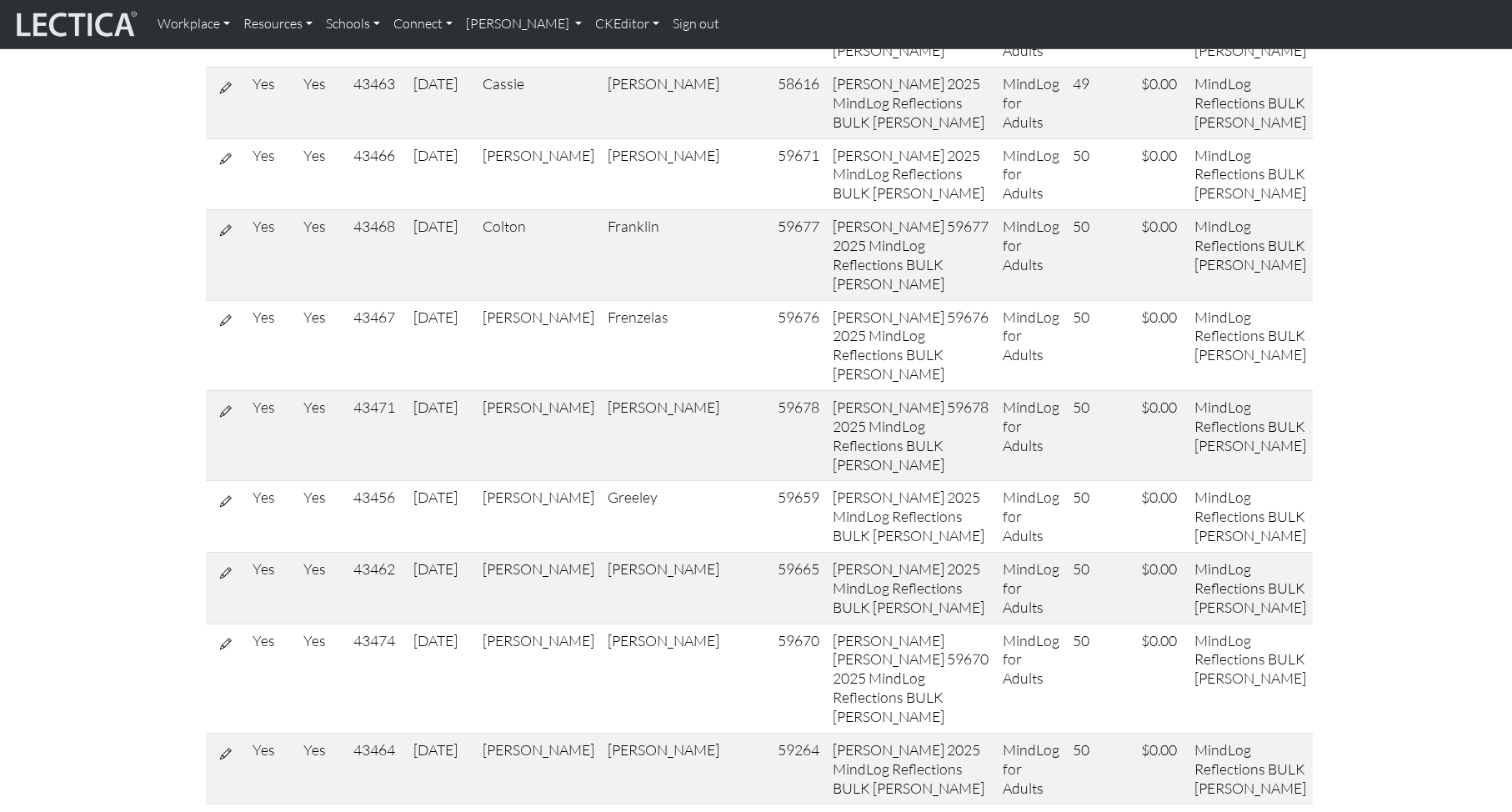
scroll to position [3718, 0]
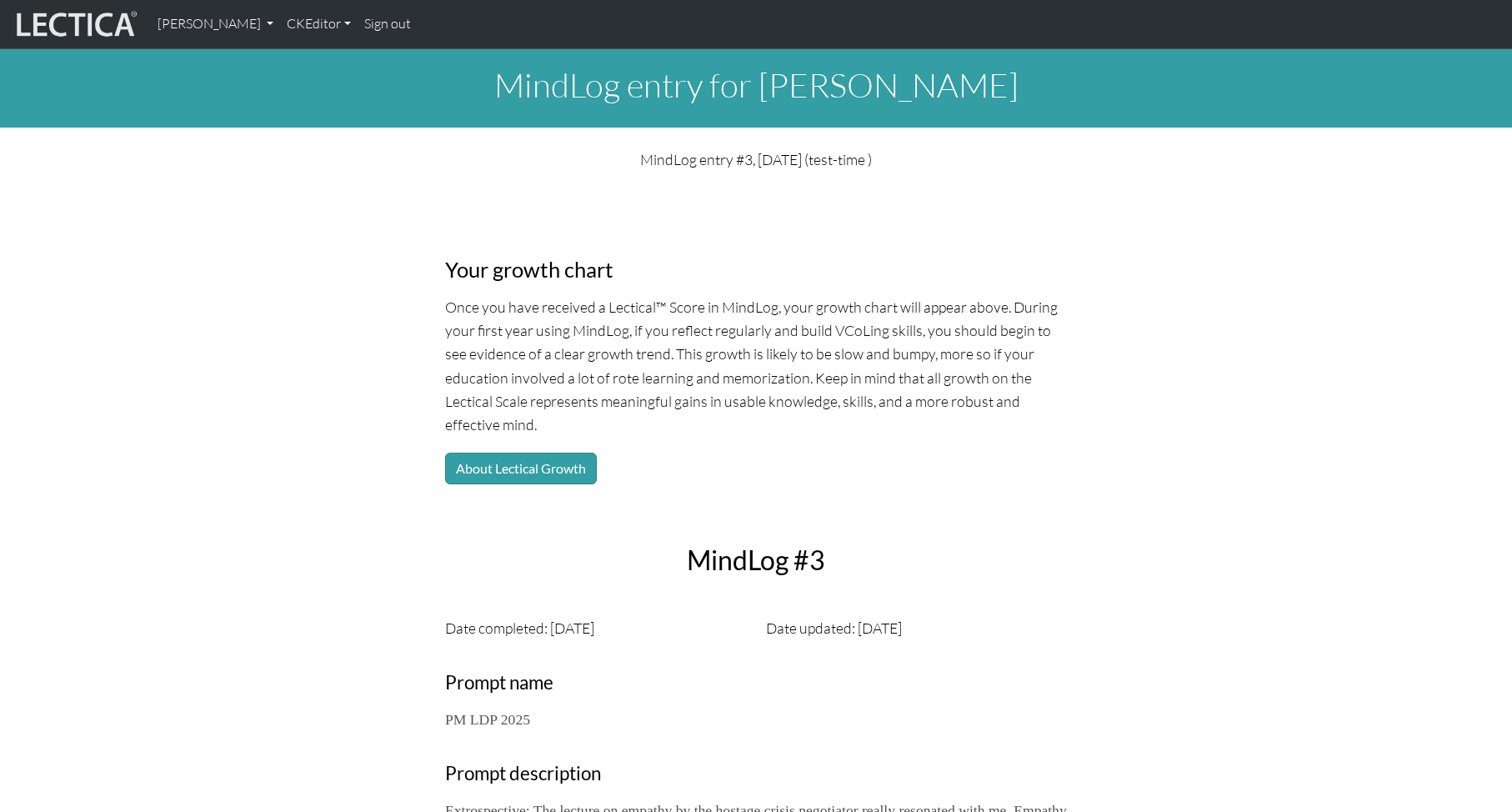
drag, startPoint x: 623, startPoint y: 158, endPoint x: 892, endPoint y: 162, distance: 269.0
click at [892, 162] on p "MindLog entry #3, [DATE] (test-time )" at bounding box center [756, 159] width 622 height 23
